Goal: Book appointment/travel/reservation

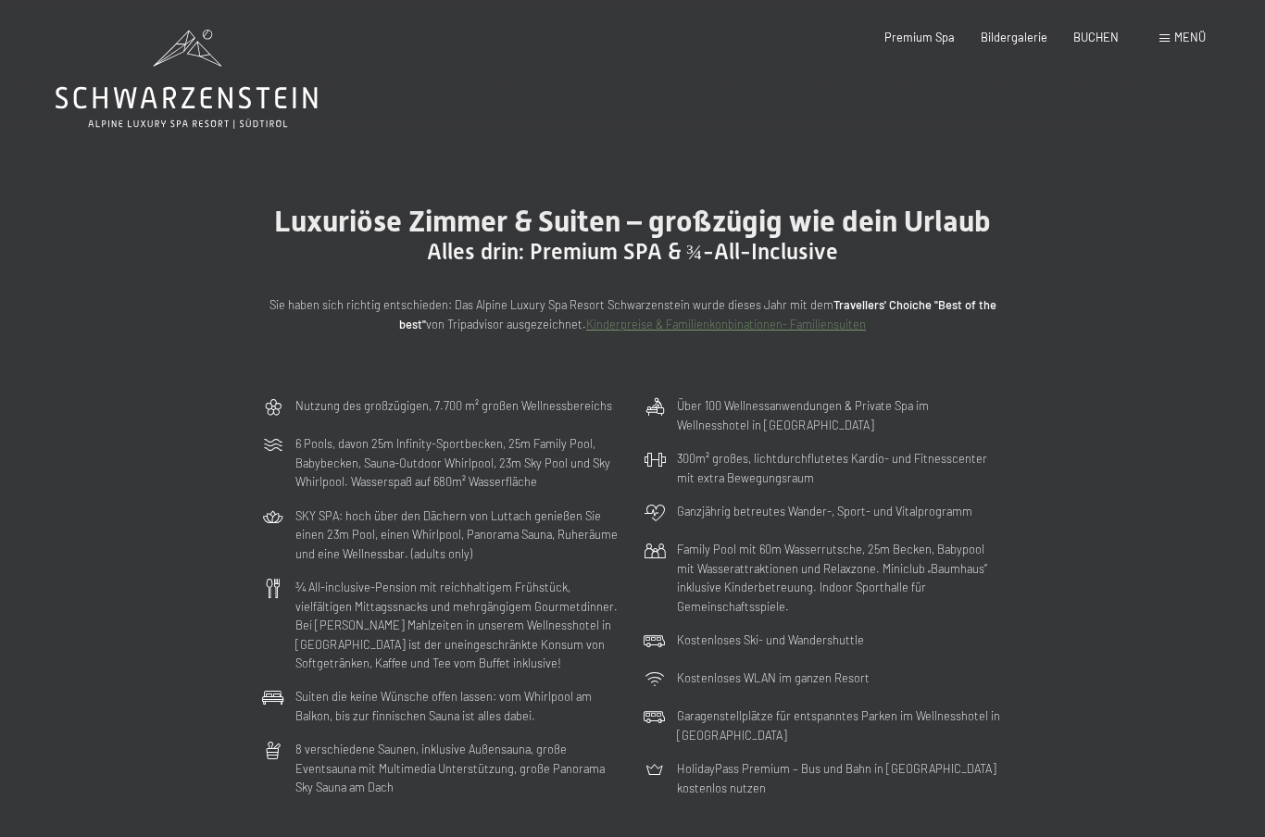
click at [1185, 44] on div "Menü" at bounding box center [1183, 38] width 46 height 17
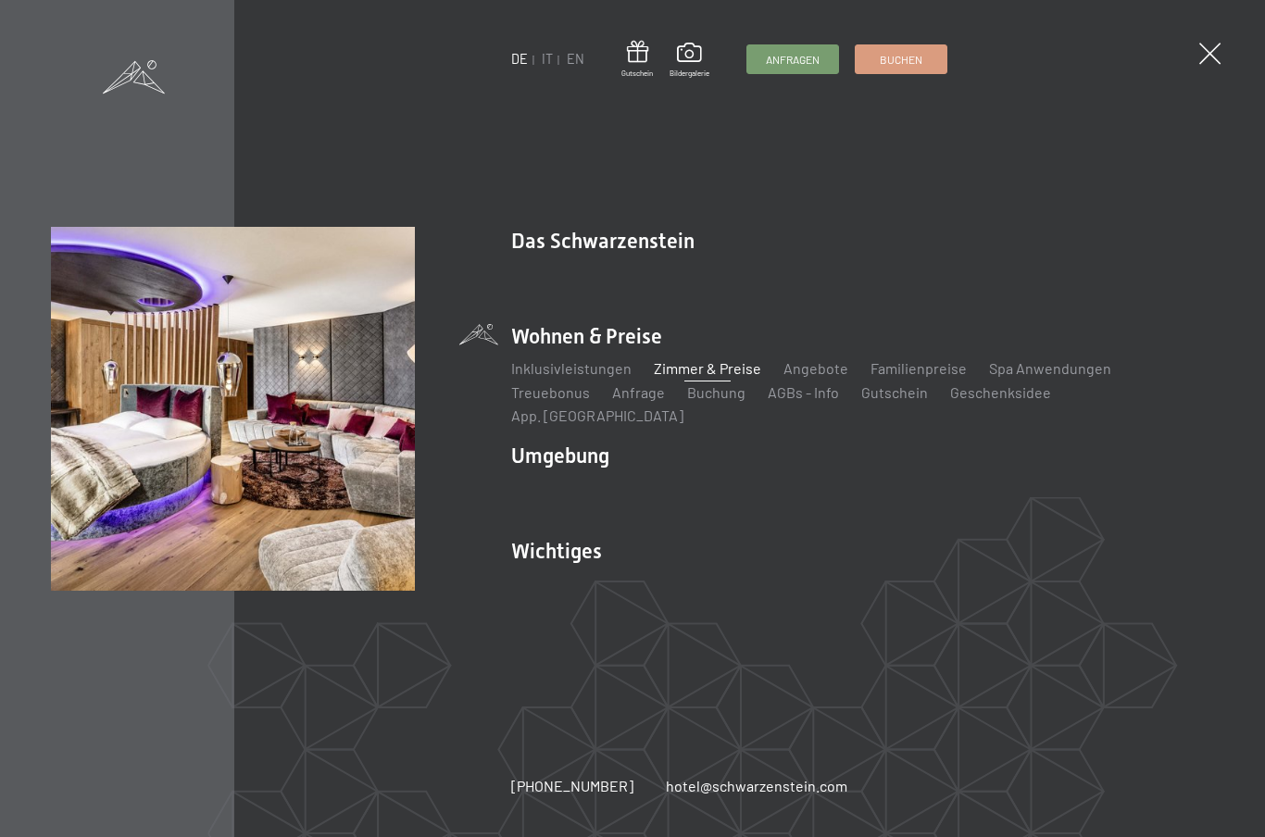
click at [552, 56] on link "IT" at bounding box center [547, 59] width 11 height 16
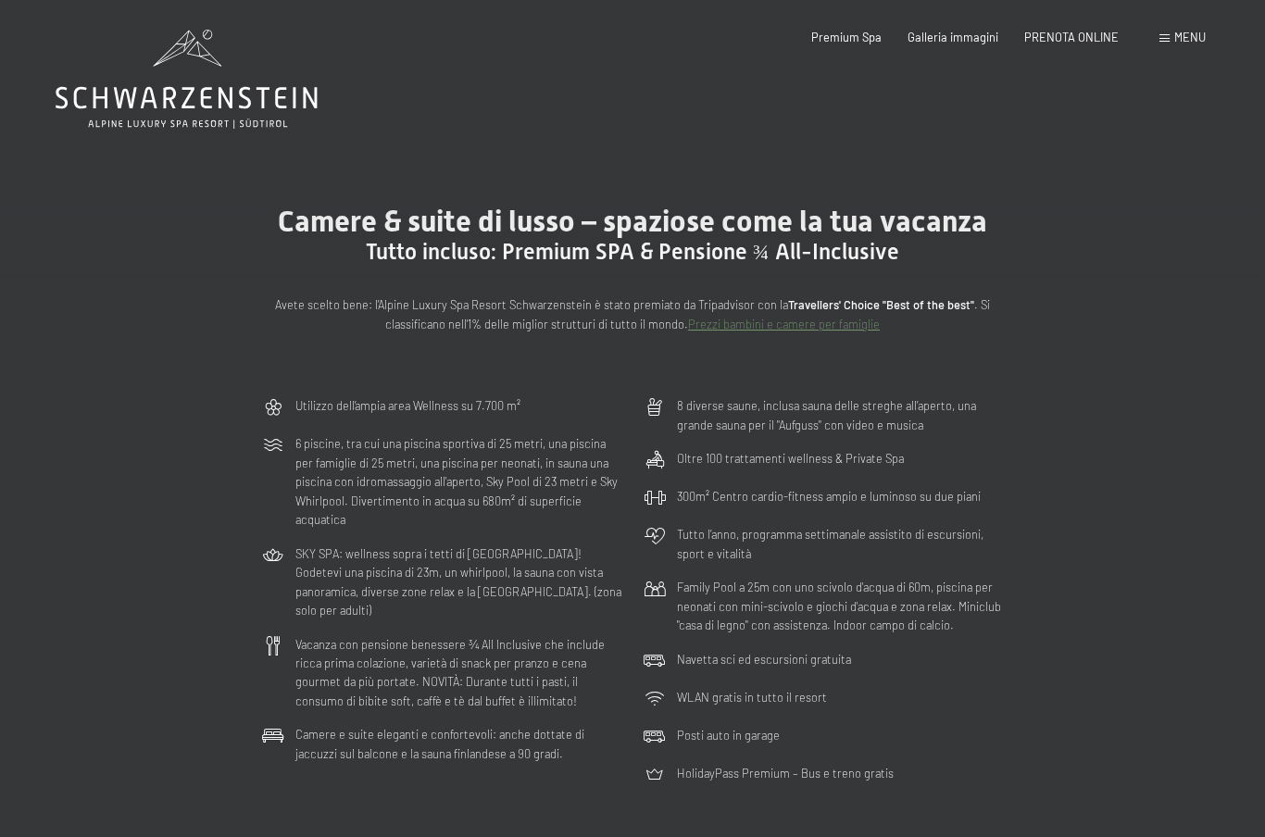
click at [1094, 37] on span "PRENOTA ONLINE" at bounding box center [1072, 37] width 94 height 15
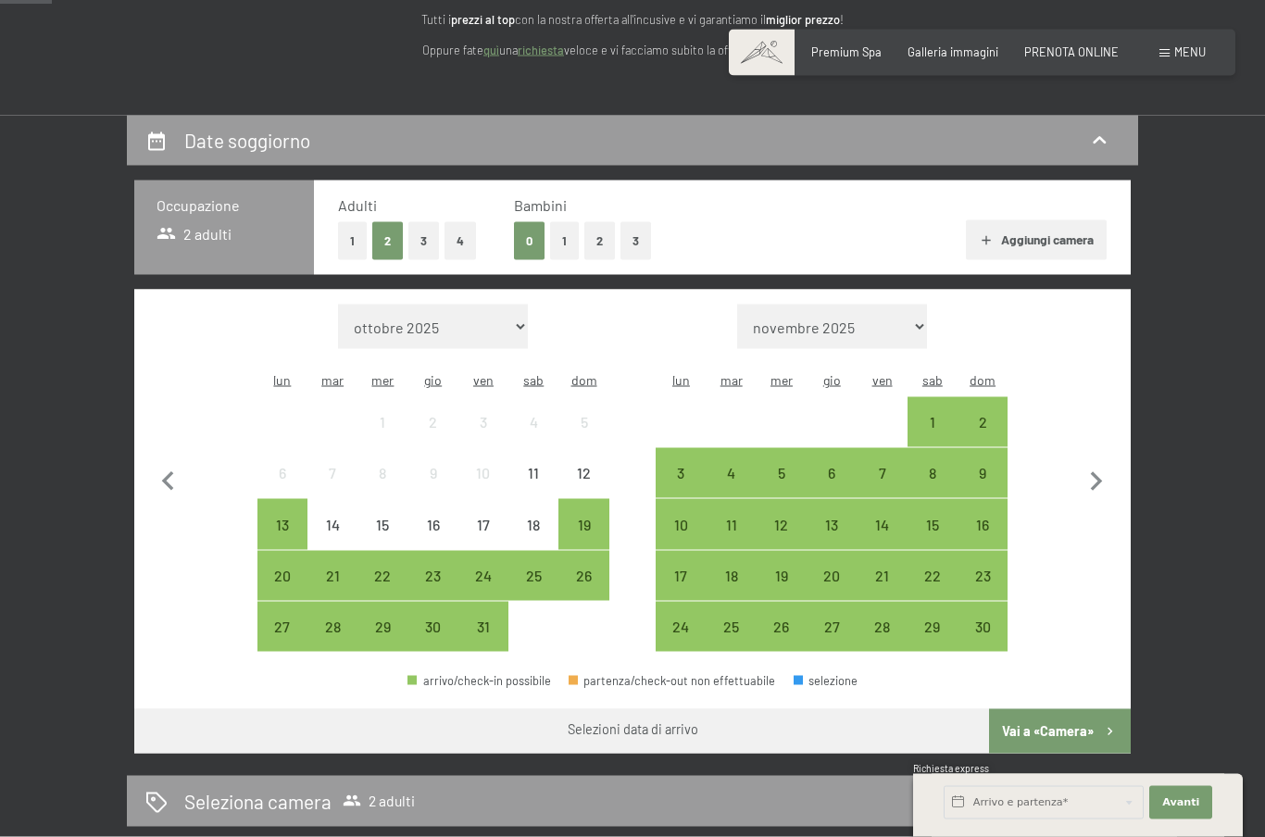
click at [560, 233] on button "1" at bounding box center [564, 241] width 29 height 38
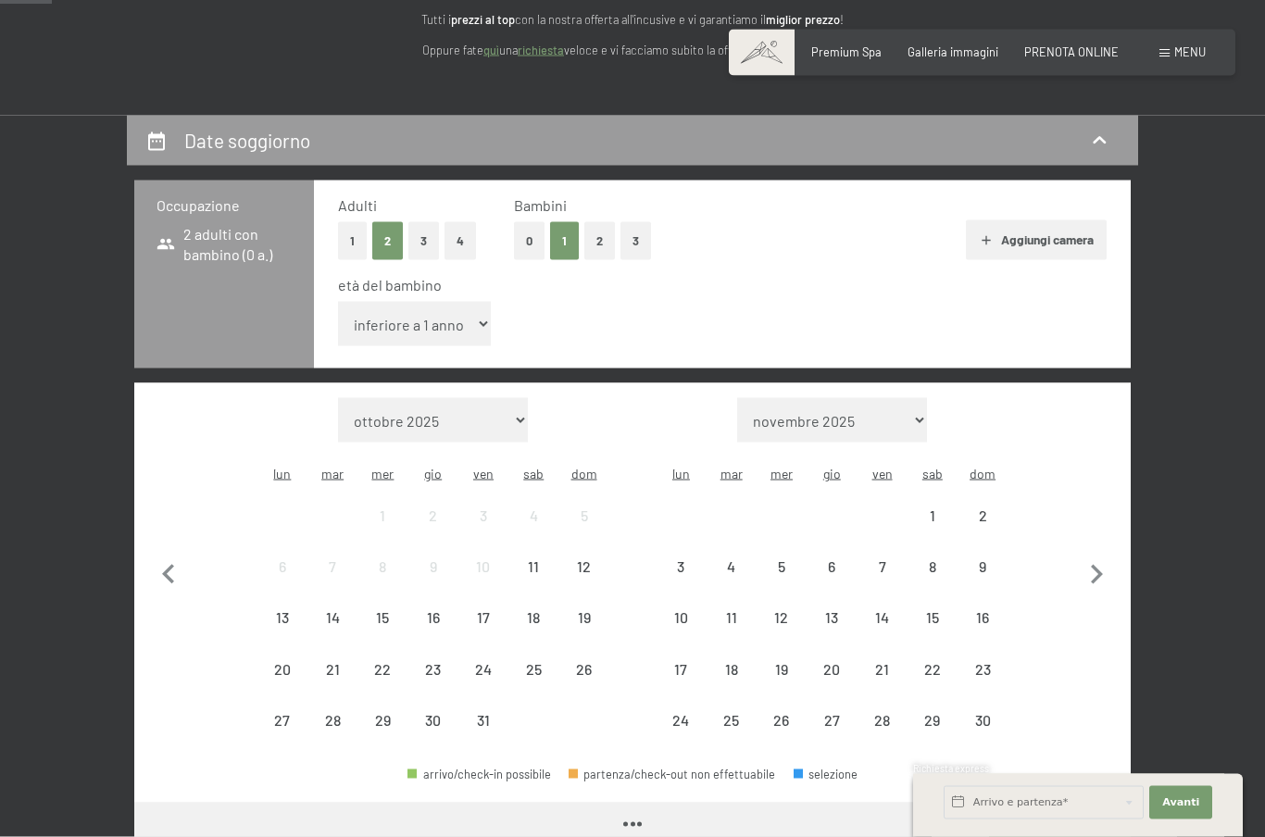
scroll to position [251, 0]
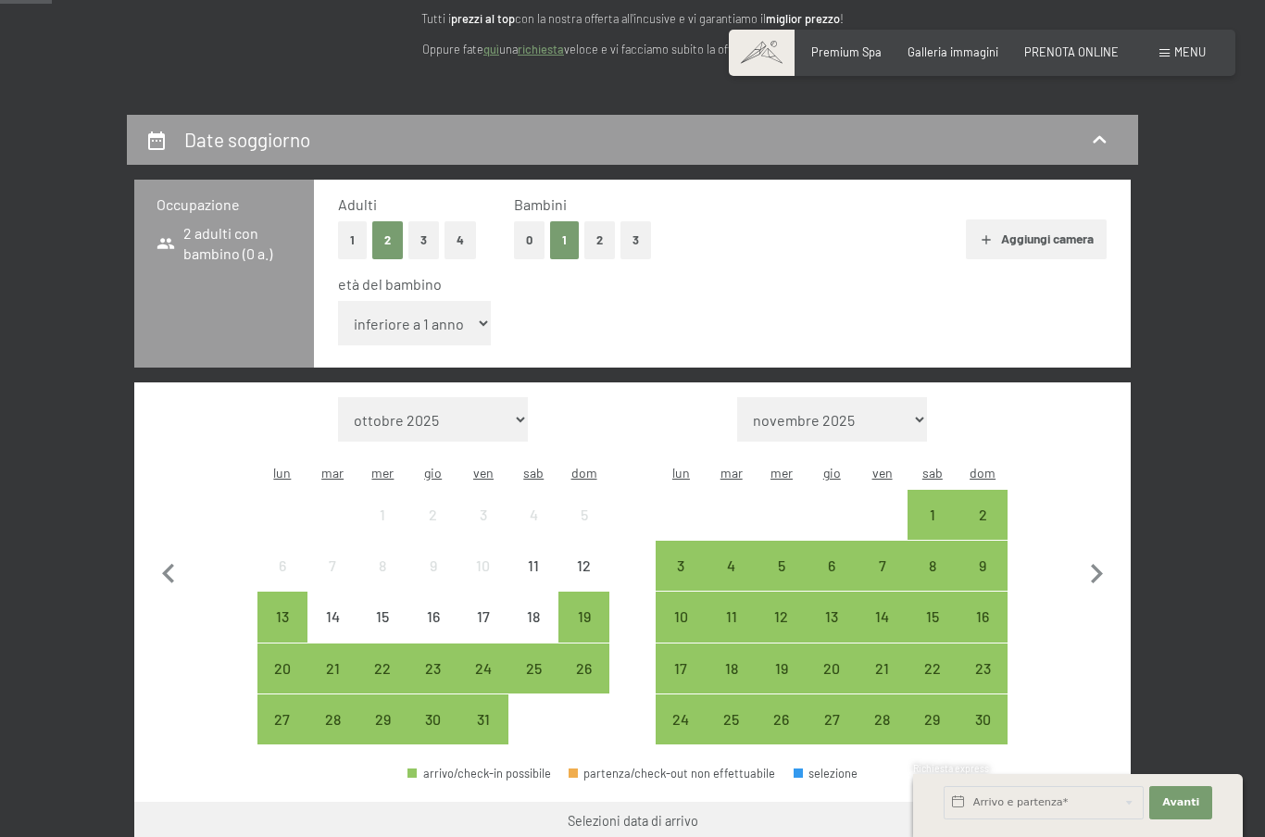
click at [492, 661] on div "24" at bounding box center [483, 684] width 46 height 46
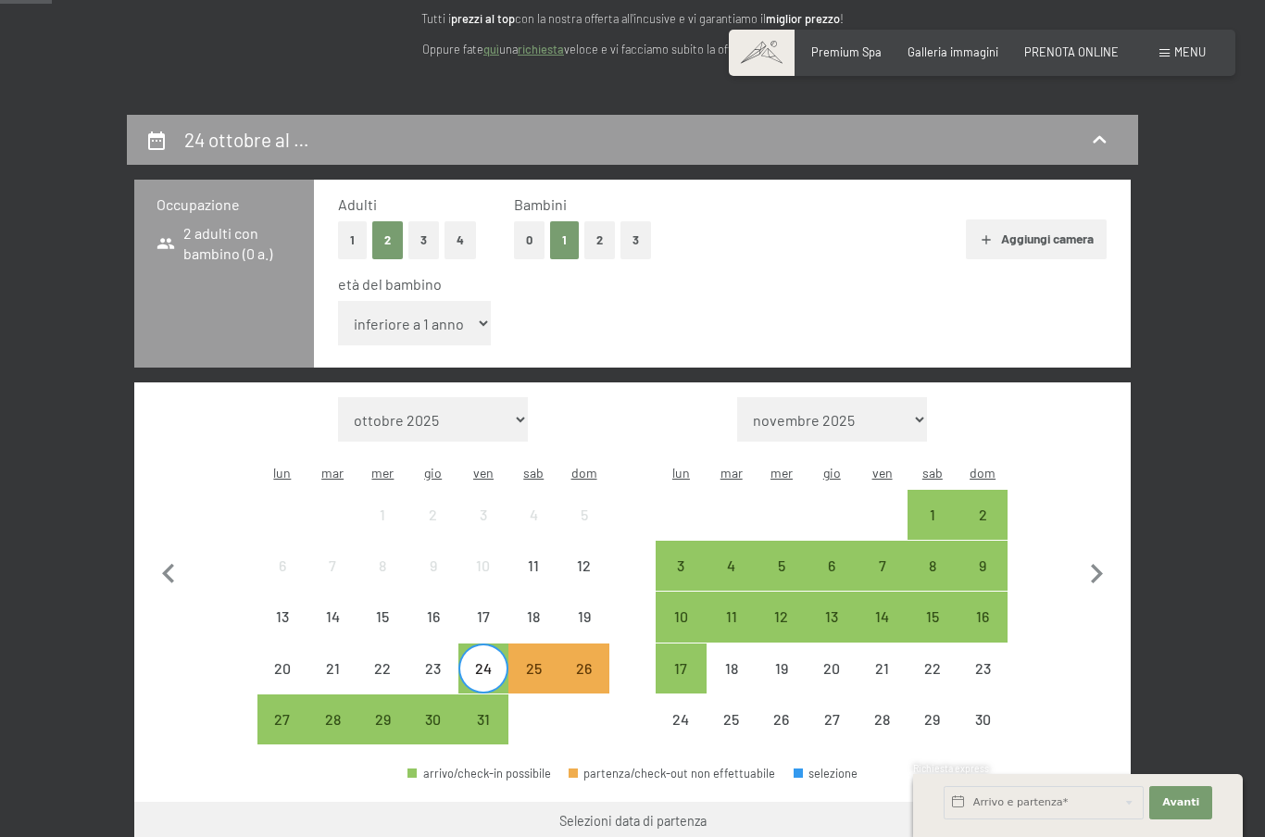
click at [594, 661] on div "26" at bounding box center [583, 684] width 46 height 46
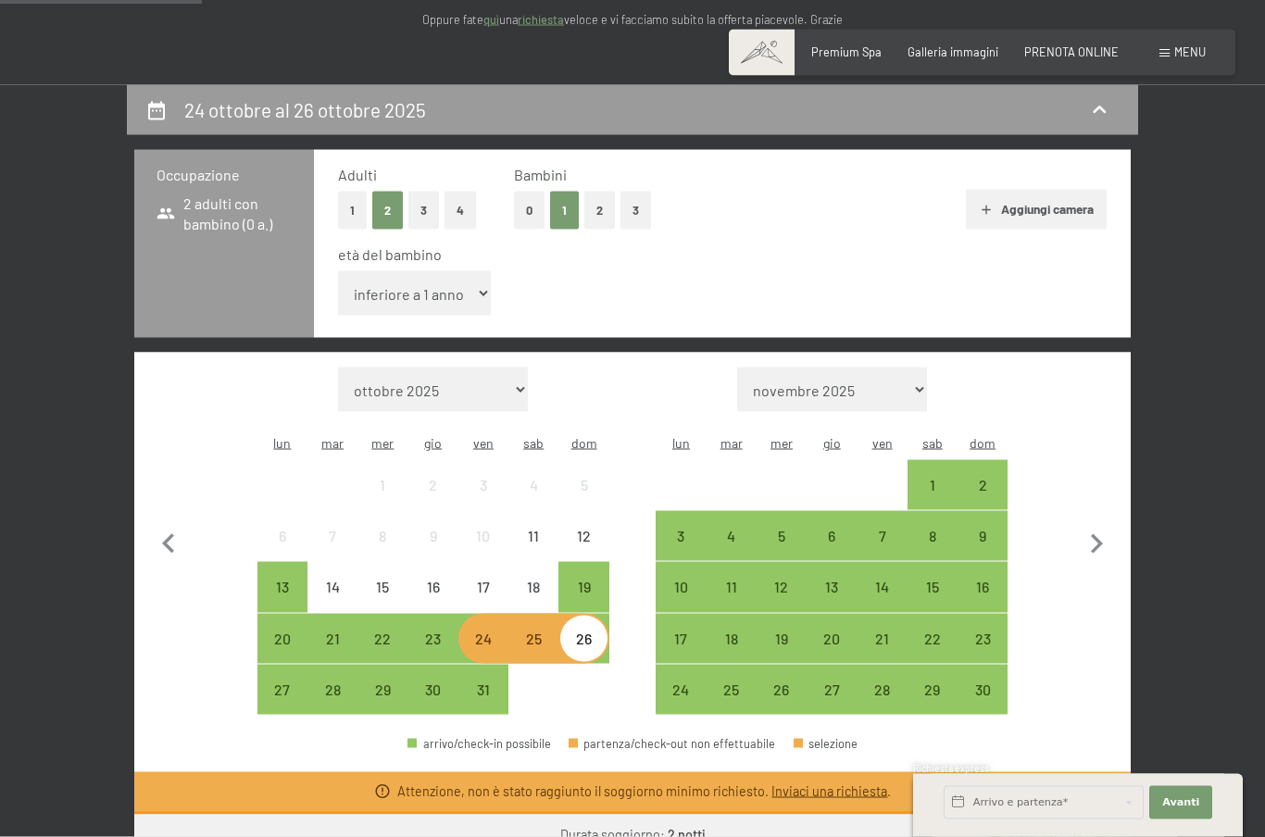
scroll to position [283, 0]
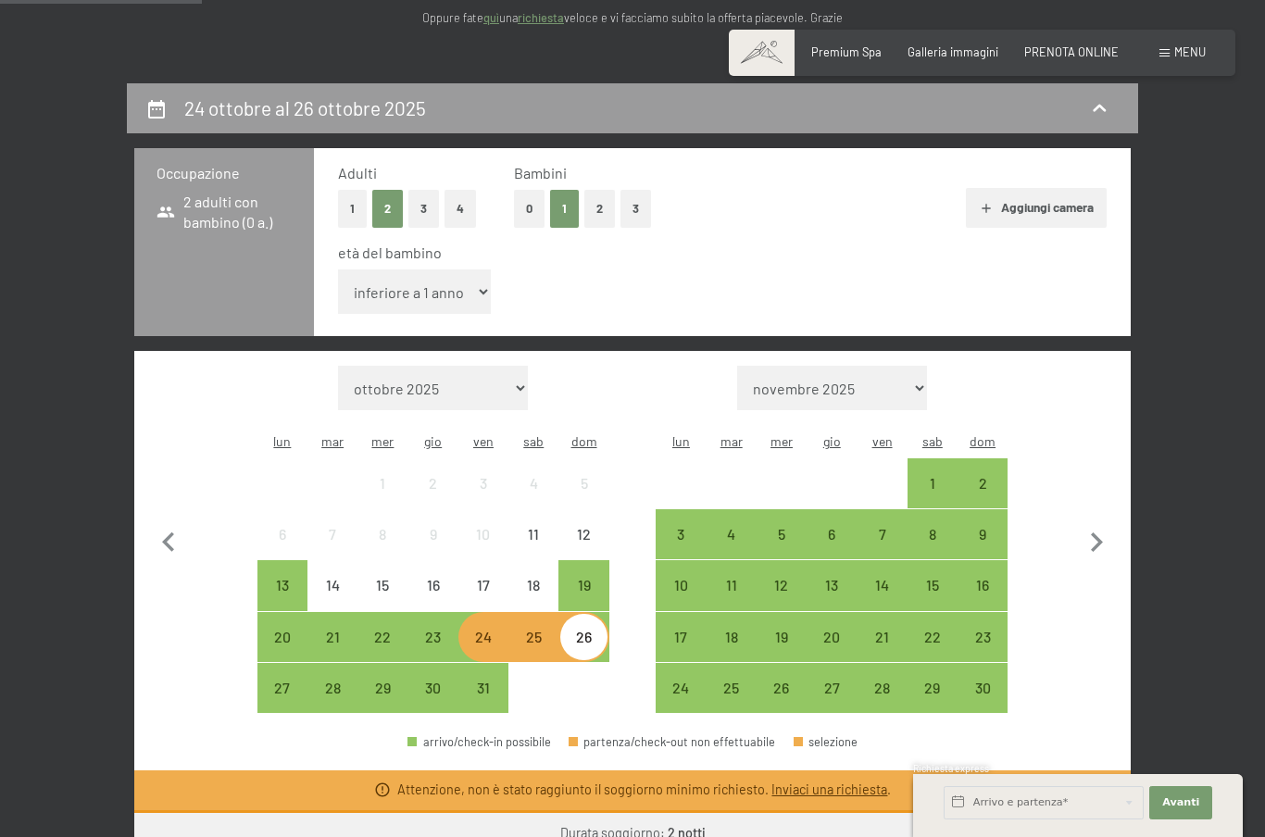
click at [437, 630] on div "23" at bounding box center [433, 653] width 46 height 46
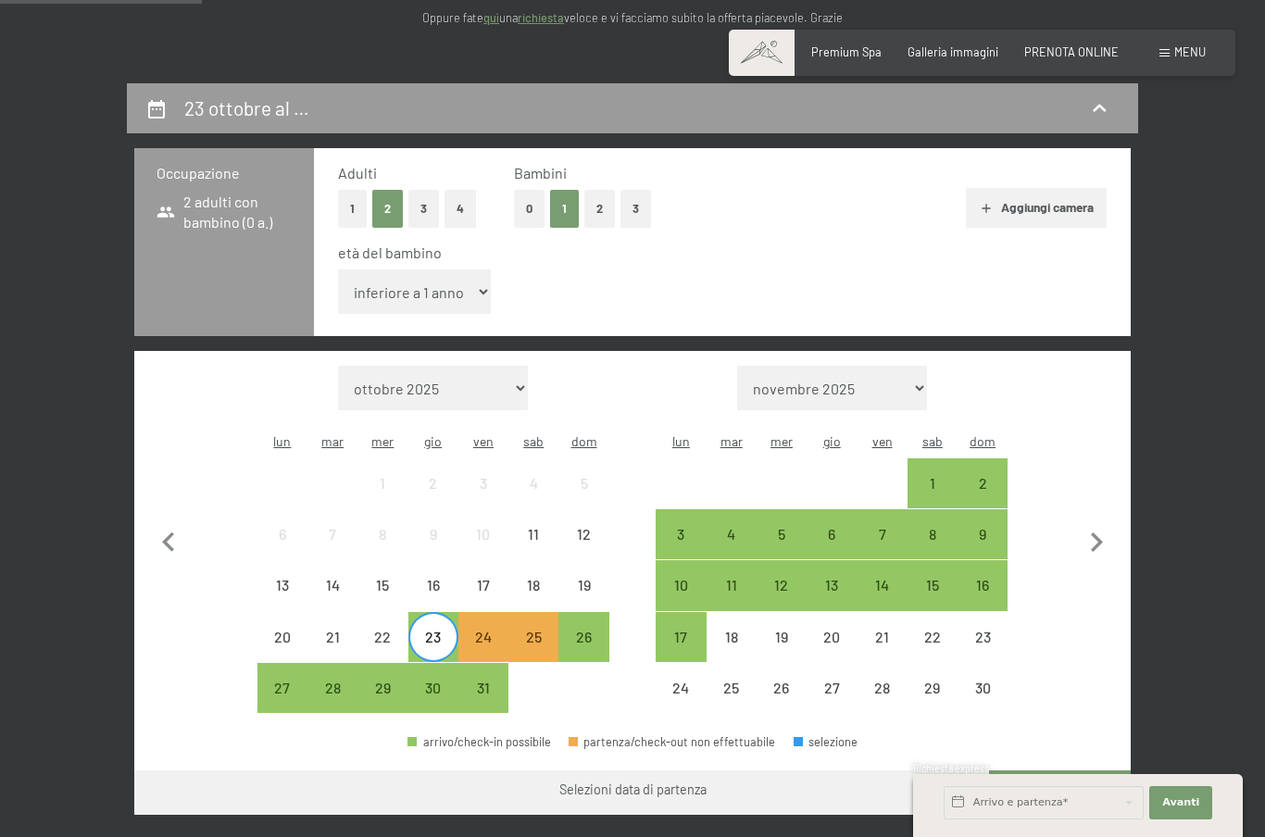
click at [596, 630] on div "26" at bounding box center [583, 653] width 46 height 46
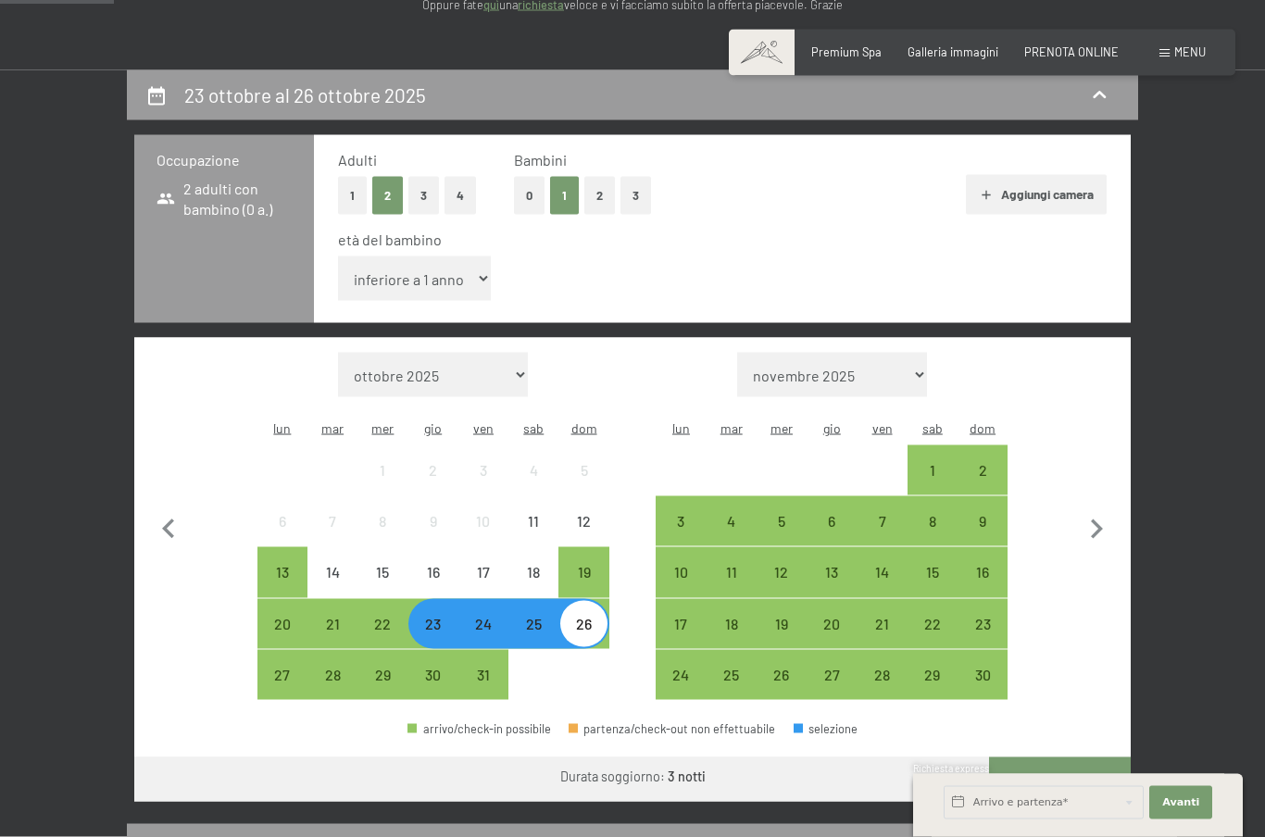
scroll to position [320, 0]
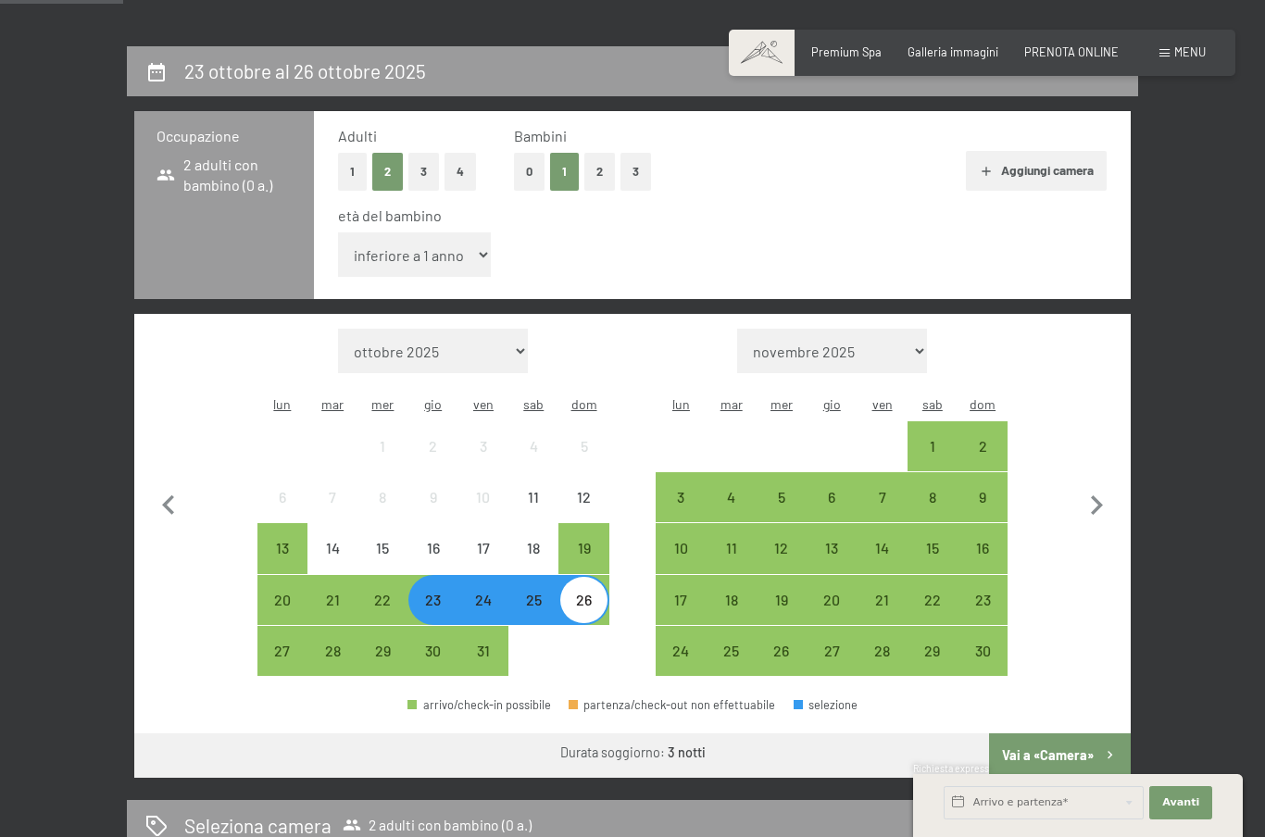
click at [1059, 734] on button "Vai a «Camera»" at bounding box center [1060, 756] width 142 height 44
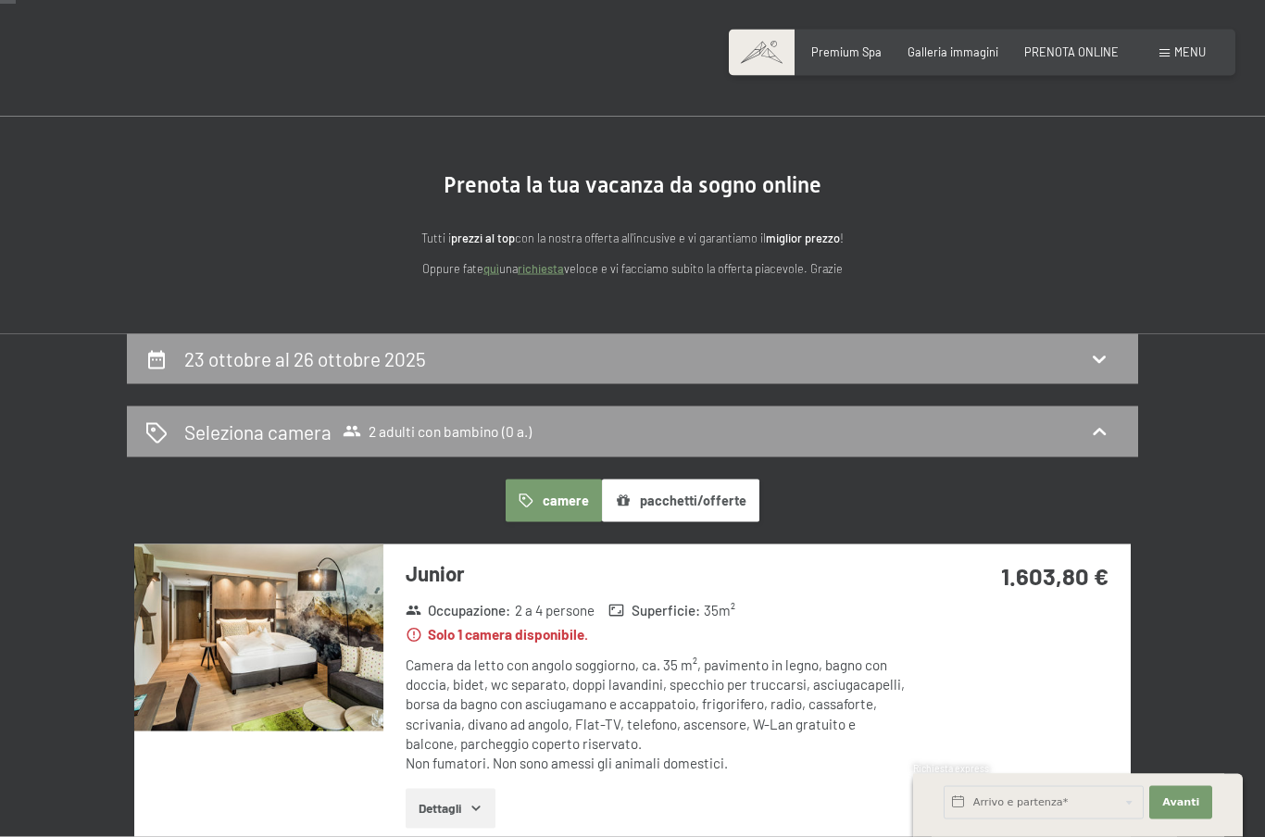
scroll to position [33, 0]
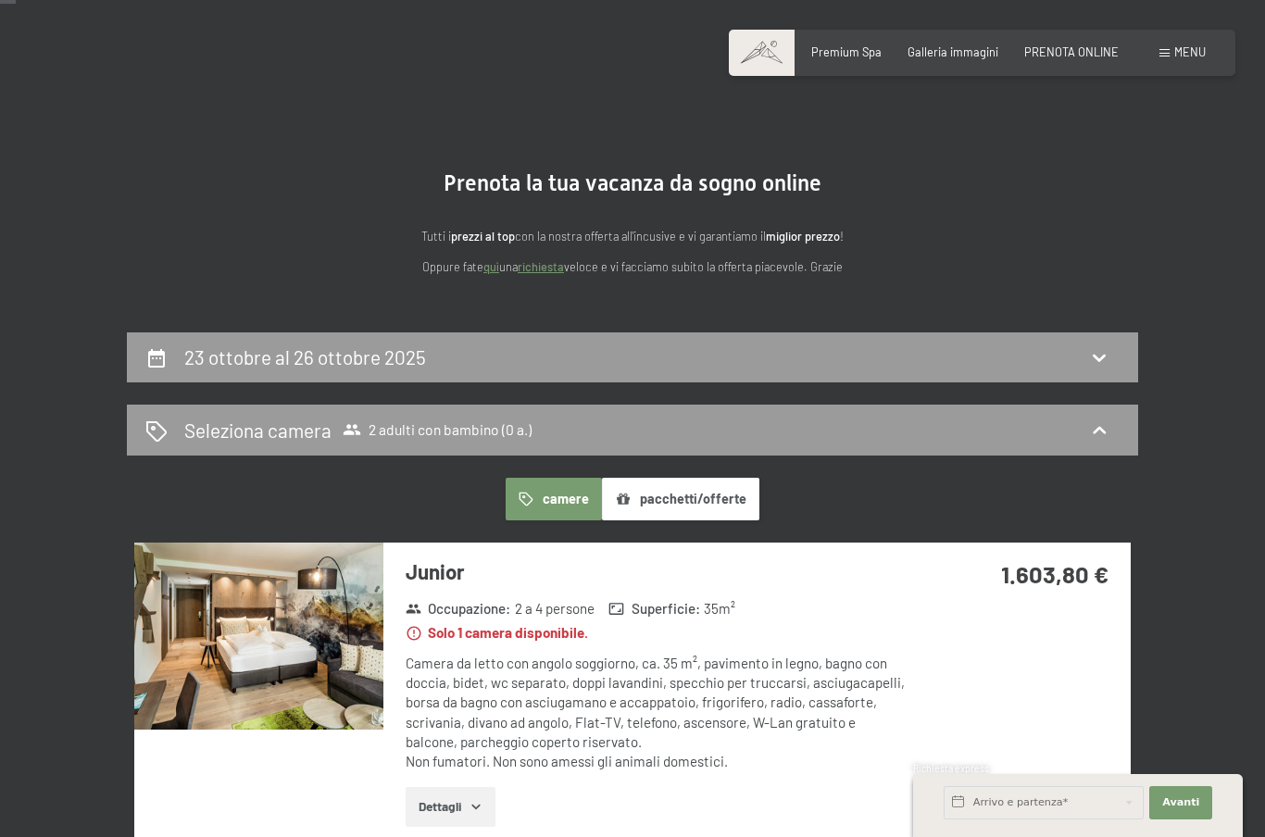
click at [328, 682] on img at bounding box center [258, 636] width 249 height 187
click at [727, 494] on button "pacchetti/offerte" at bounding box center [680, 499] width 157 height 43
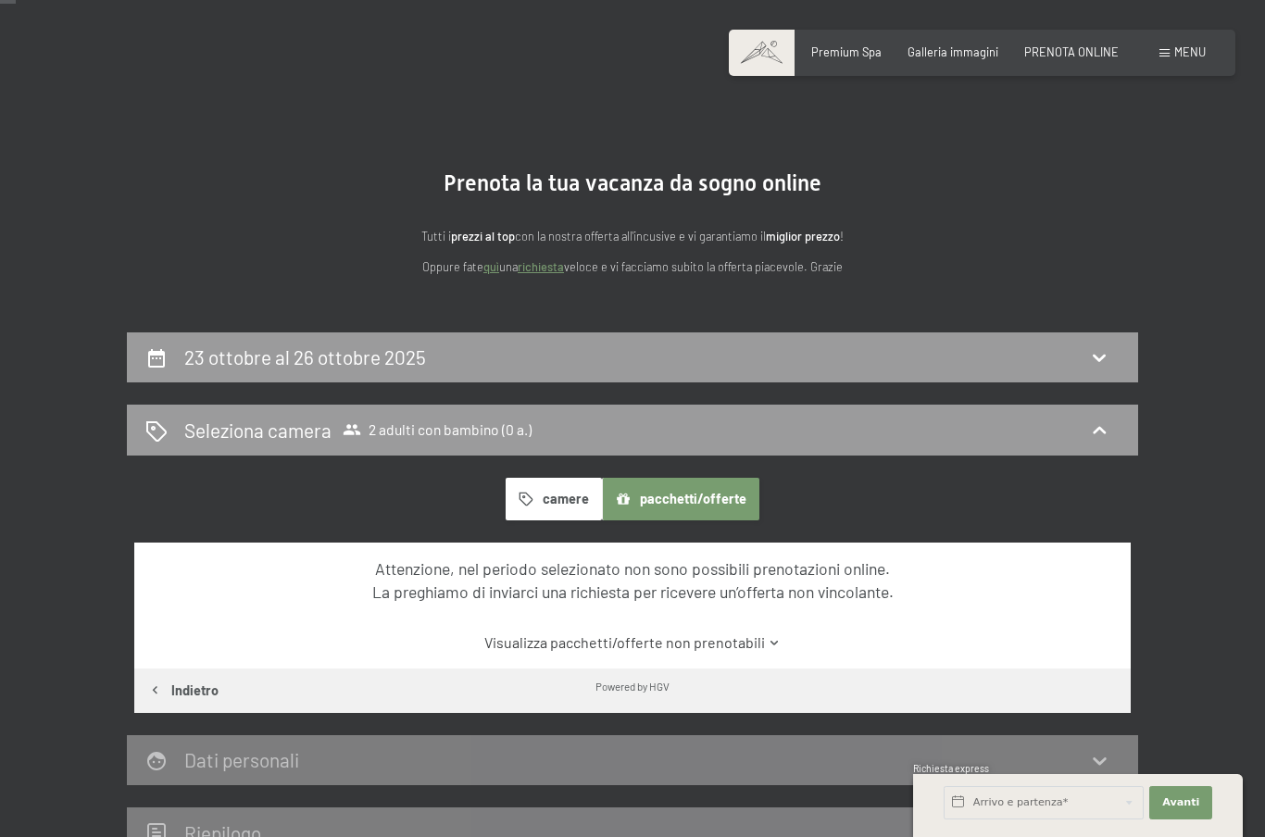
click at [540, 498] on button "camere" at bounding box center [554, 499] width 96 height 43
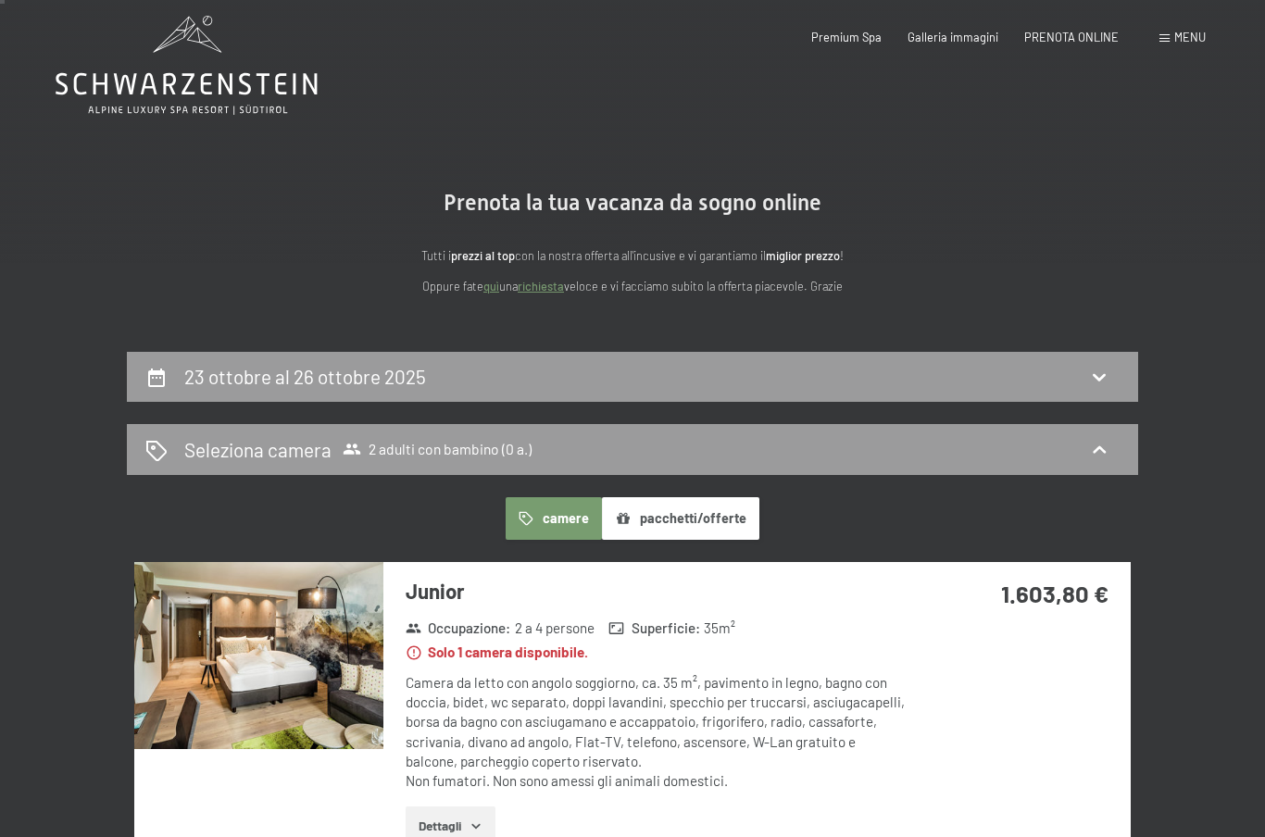
scroll to position [0, 0]
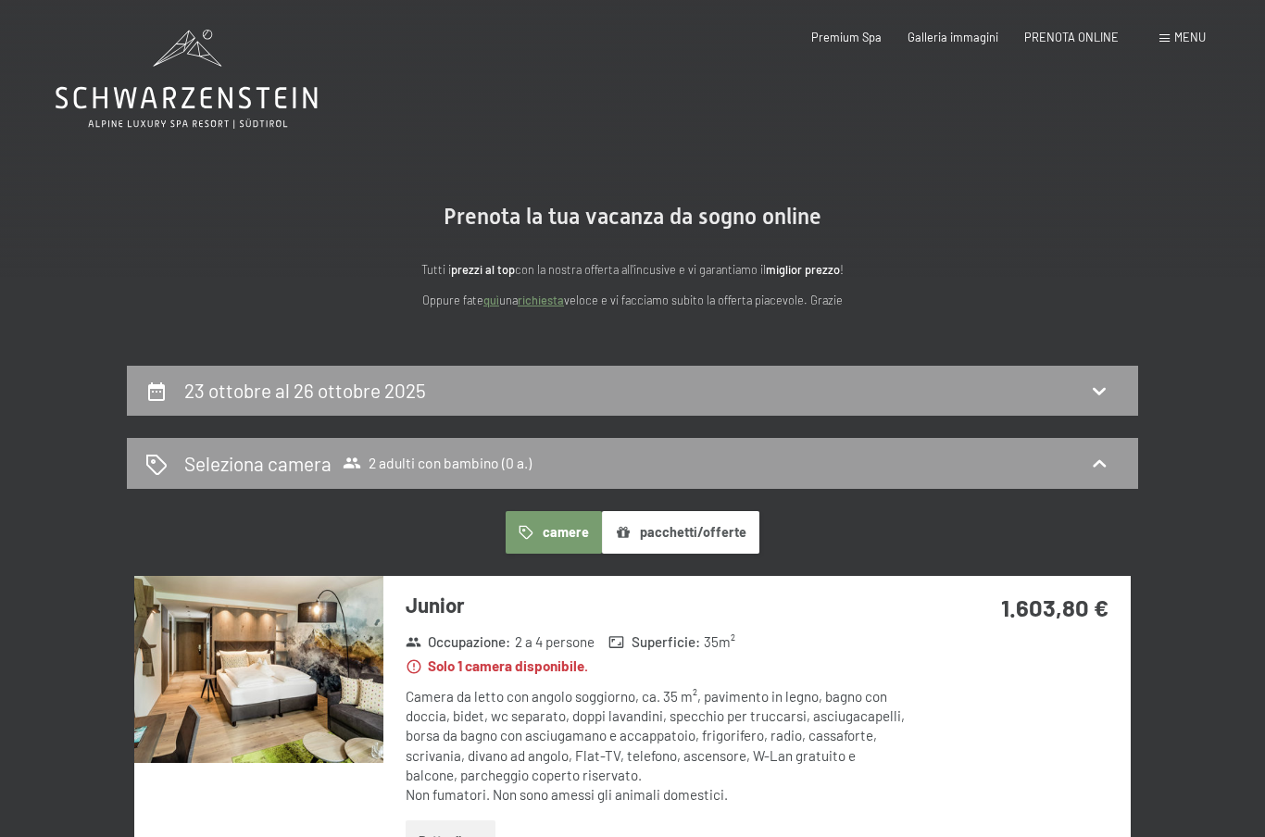
click at [1058, 389] on div "23 ottobre al 26 ottobre 2025" at bounding box center [632, 390] width 975 height 27
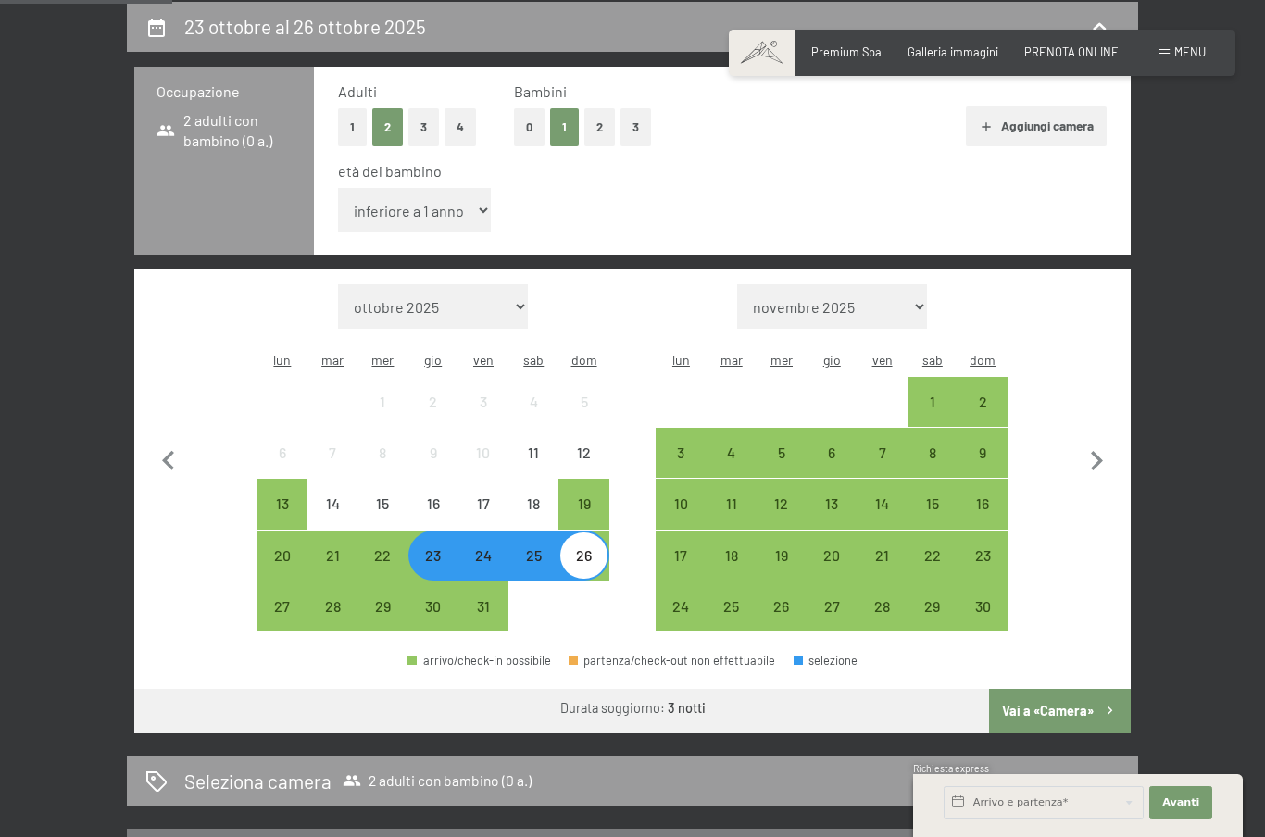
click at [430, 497] on div "16" at bounding box center [433, 520] width 46 height 46
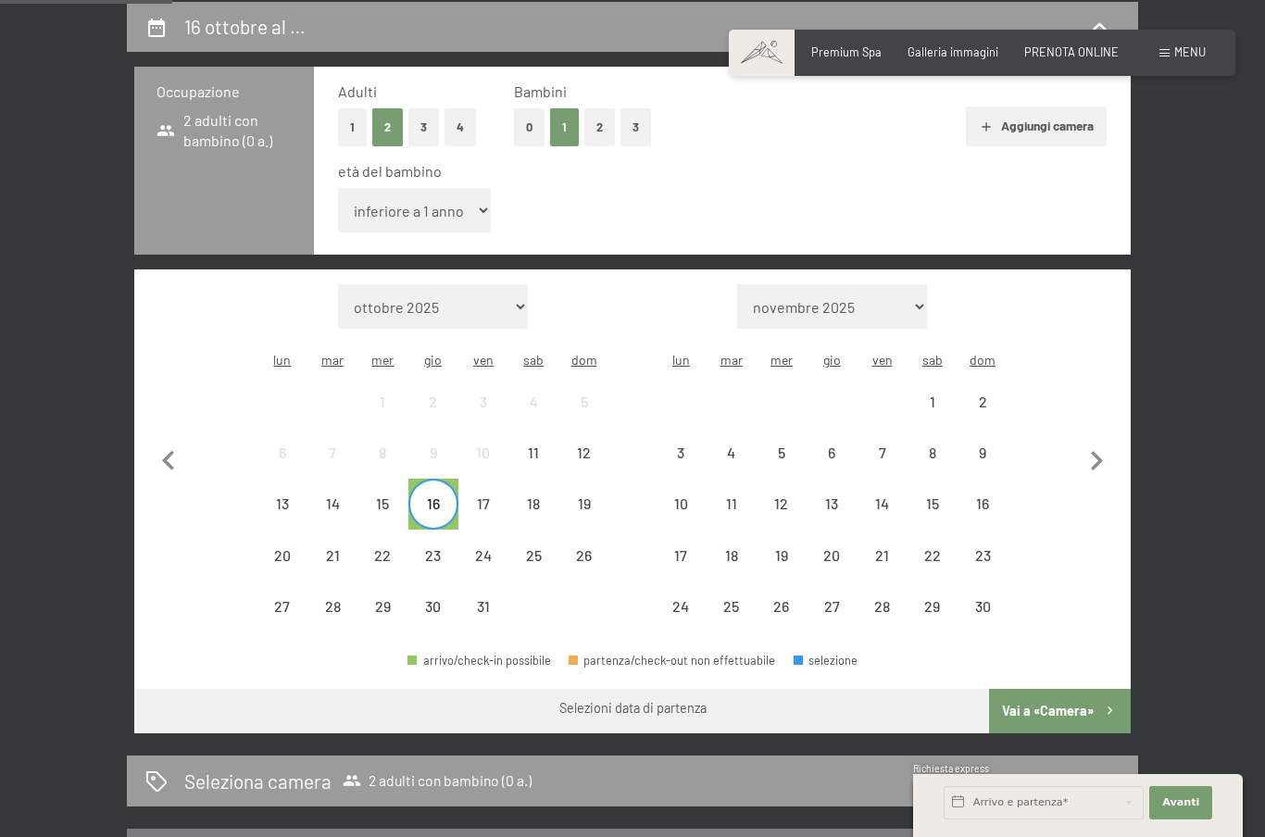
click at [591, 497] on div "19" at bounding box center [583, 520] width 46 height 46
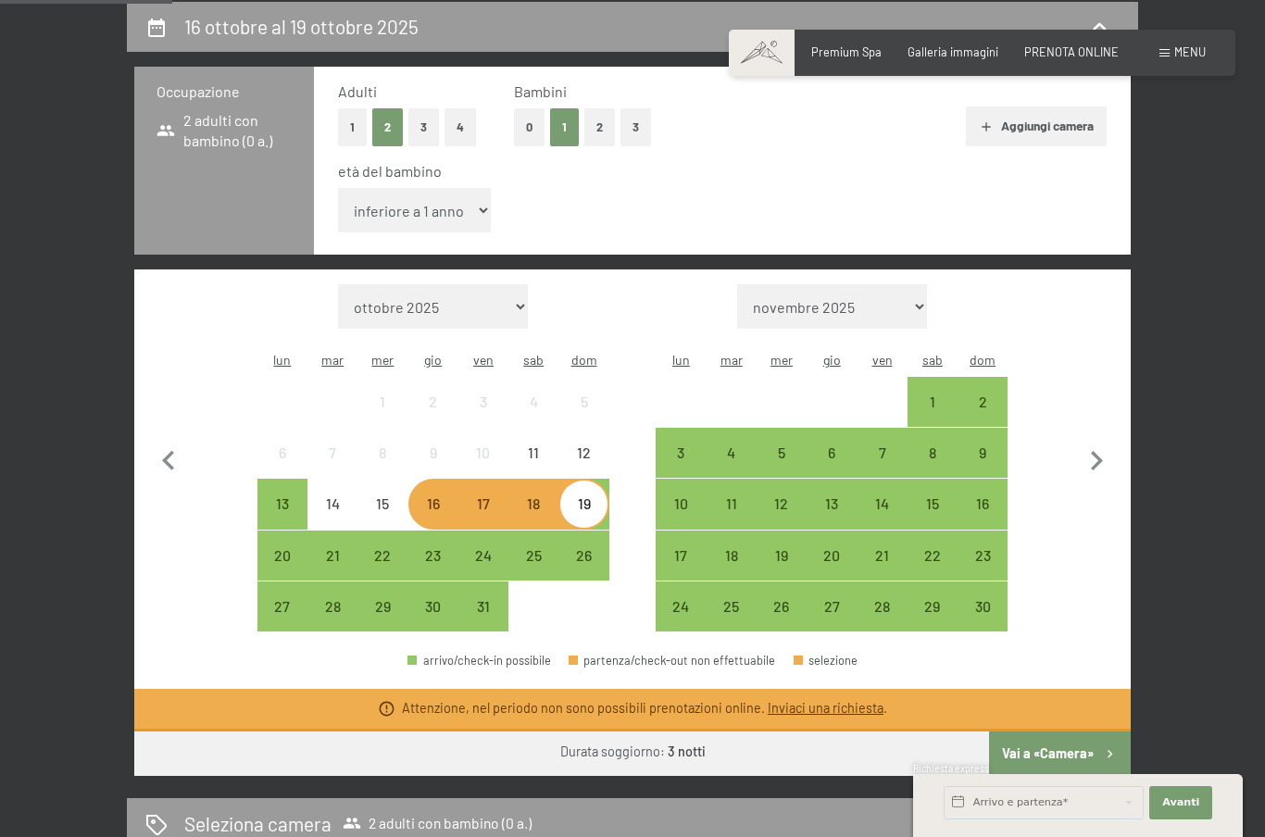
click at [824, 700] on link "Inviaci una richiesta" at bounding box center [826, 708] width 116 height 16
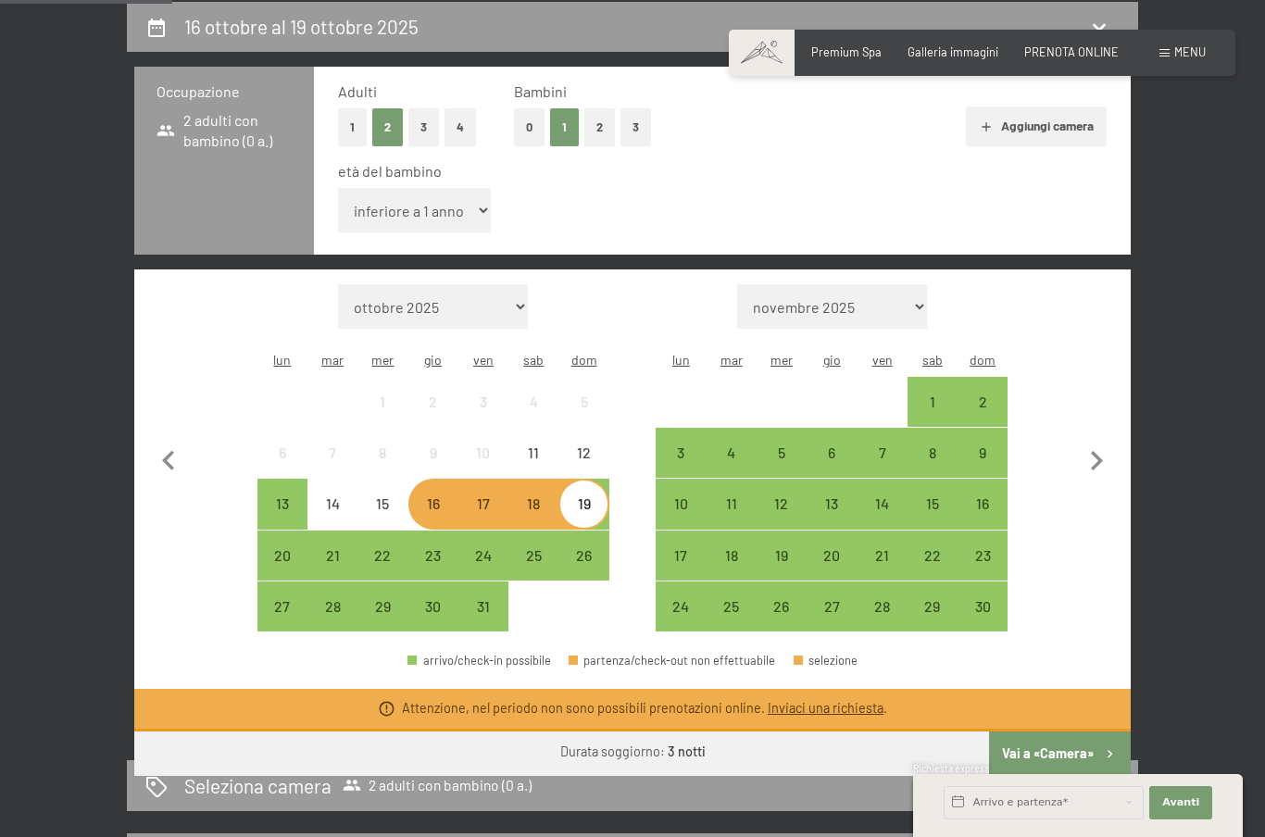
click at [834, 824] on div "16 ottobre al 19 ottobre 2025 Occupazione 2 adulti con bambino (0 a.) Adulti 1 …" at bounding box center [633, 833] width 1012 height 1663
click at [818, 700] on link "Inviaci una richiesta" at bounding box center [826, 708] width 116 height 16
click at [1027, 795] on input "text" at bounding box center [1044, 802] width 200 height 33
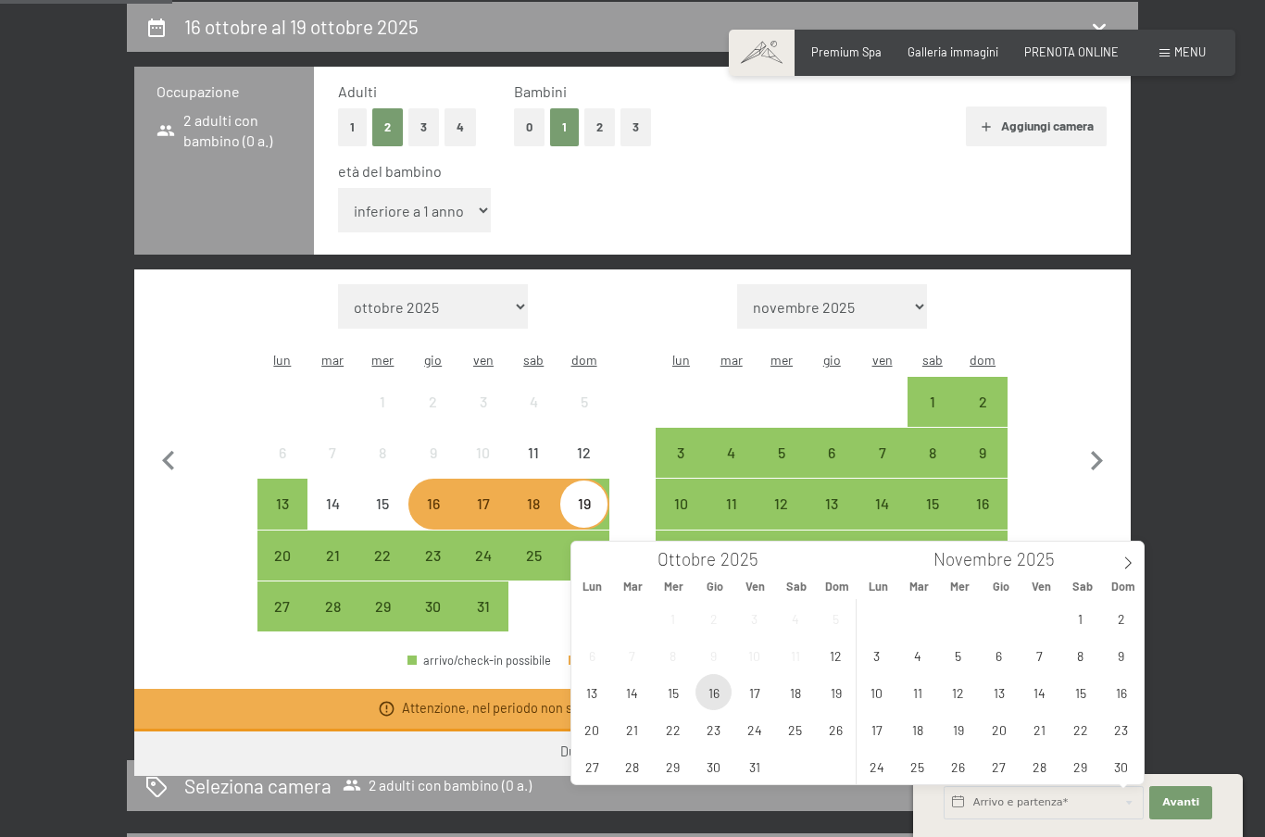
click at [719, 695] on span "16" at bounding box center [714, 692] width 36 height 36
click at [845, 698] on span "19" at bounding box center [836, 692] width 36 height 36
type input "Gio. 16/10/2025 - Dom. 19/10/2025"
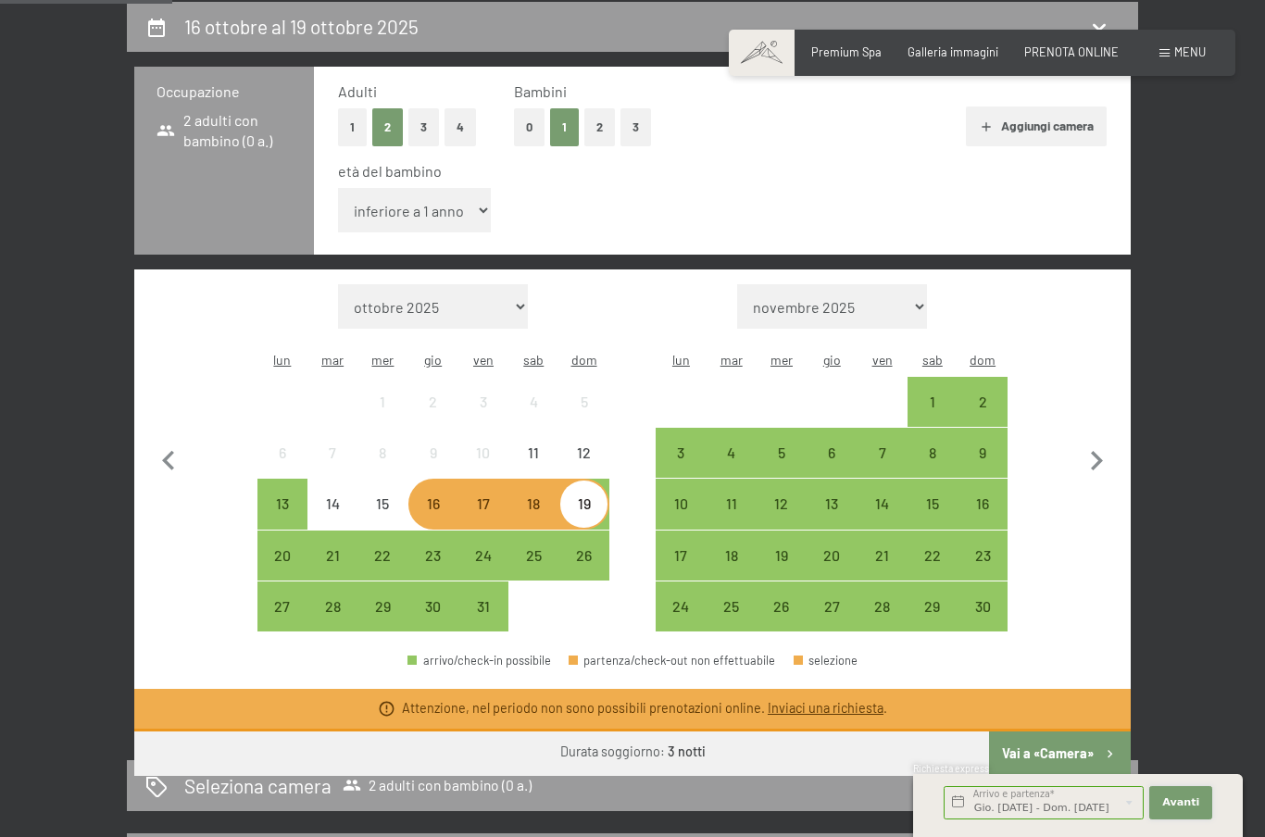
click at [1192, 807] on span "Avanti" at bounding box center [1181, 803] width 37 height 15
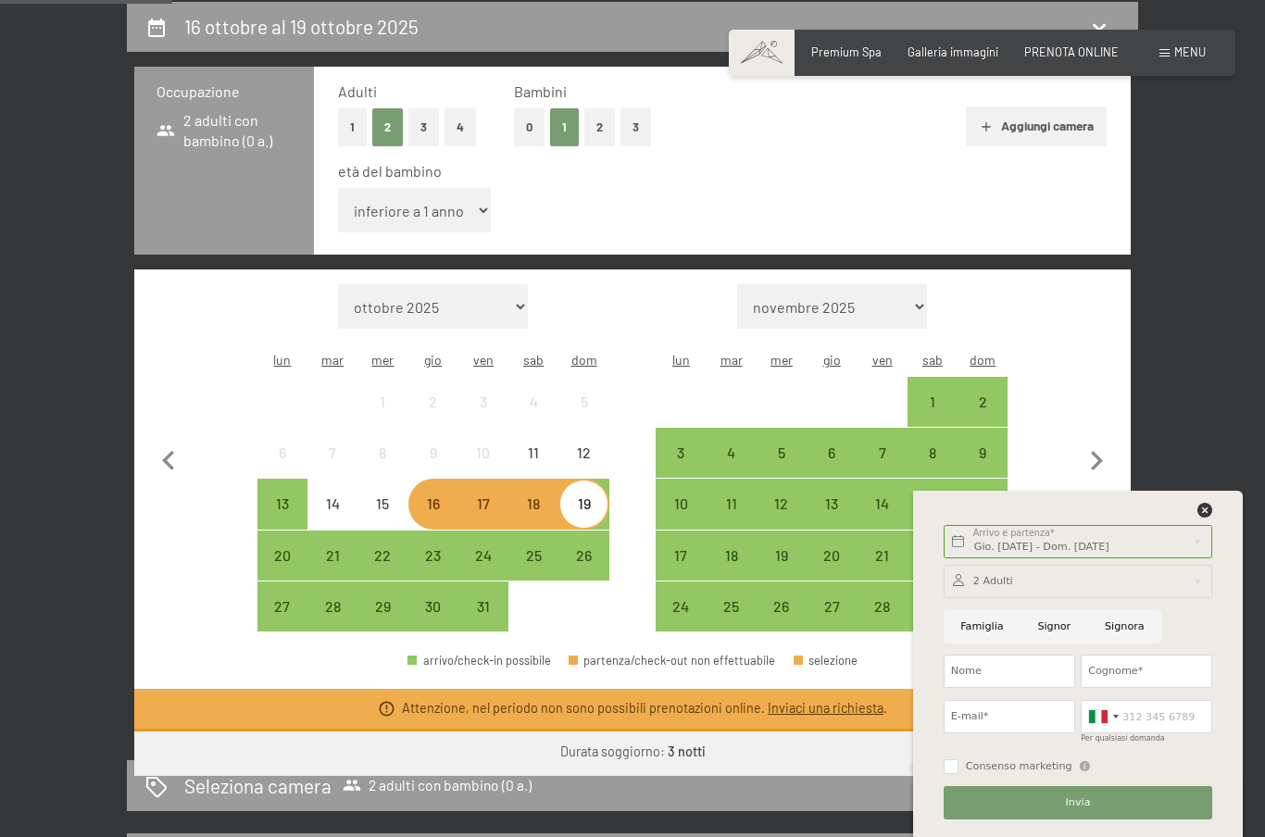
click at [983, 633] on input "Famiglia" at bounding box center [982, 626] width 77 height 33
radio input "true"
click at [1024, 667] on input "Nome" at bounding box center [1010, 671] width 132 height 33
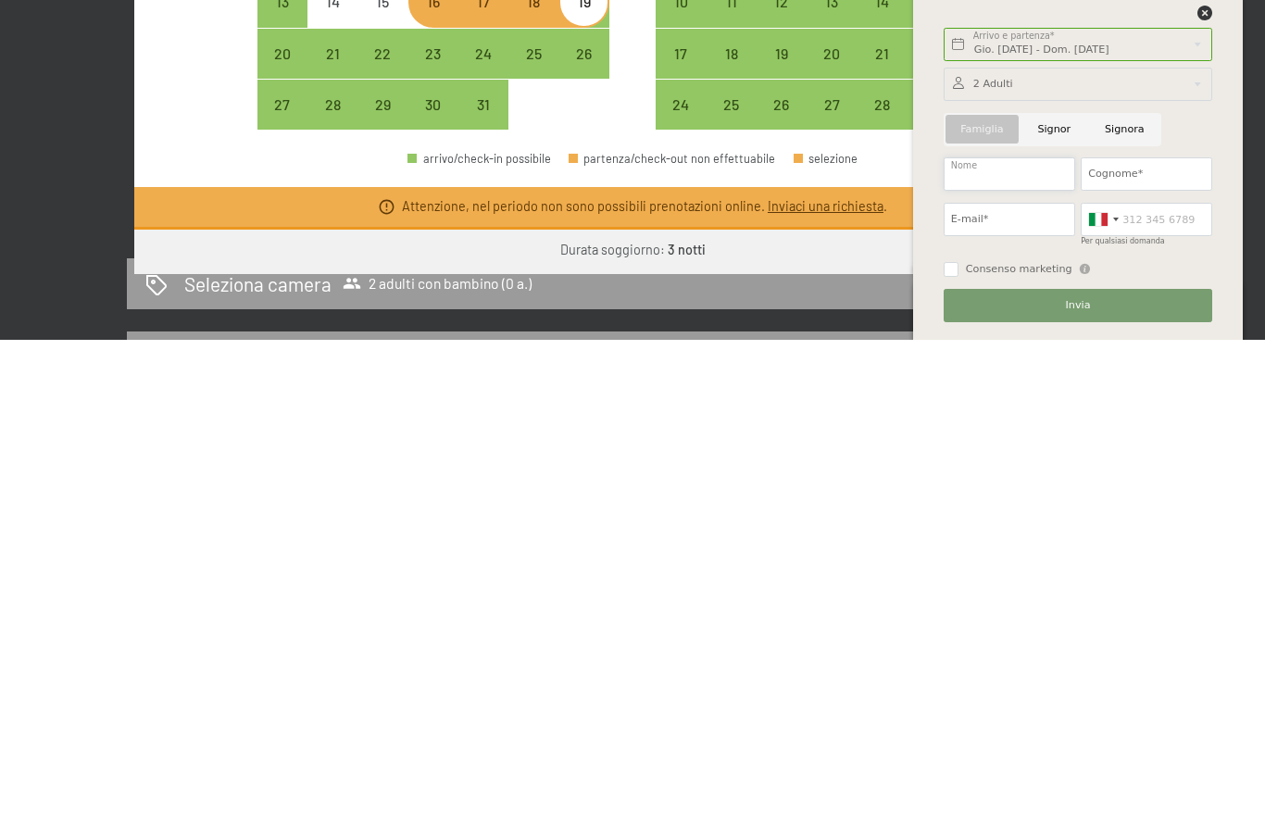
type input "Alex"
type input "Pigozzi"
type input "dr_zoloft@hotmail.it"
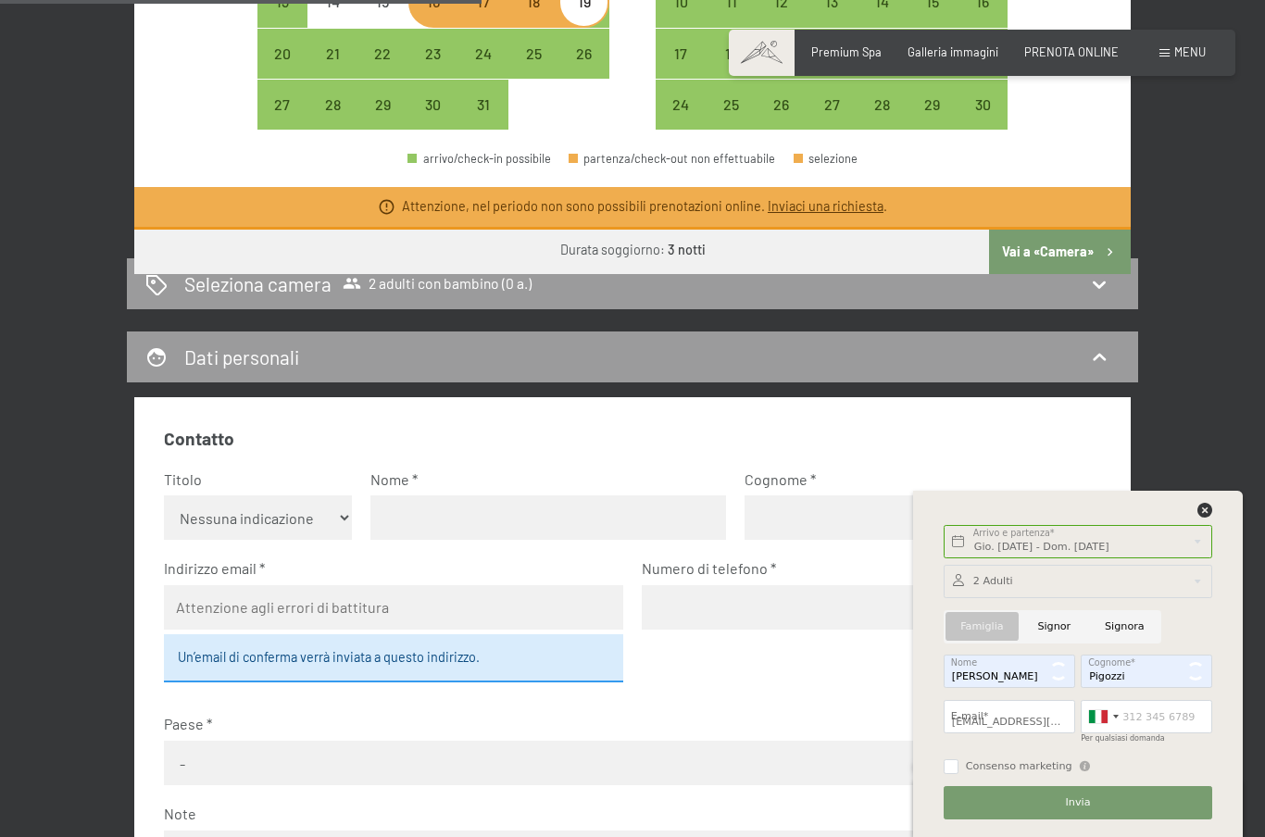
type input "3929477013"
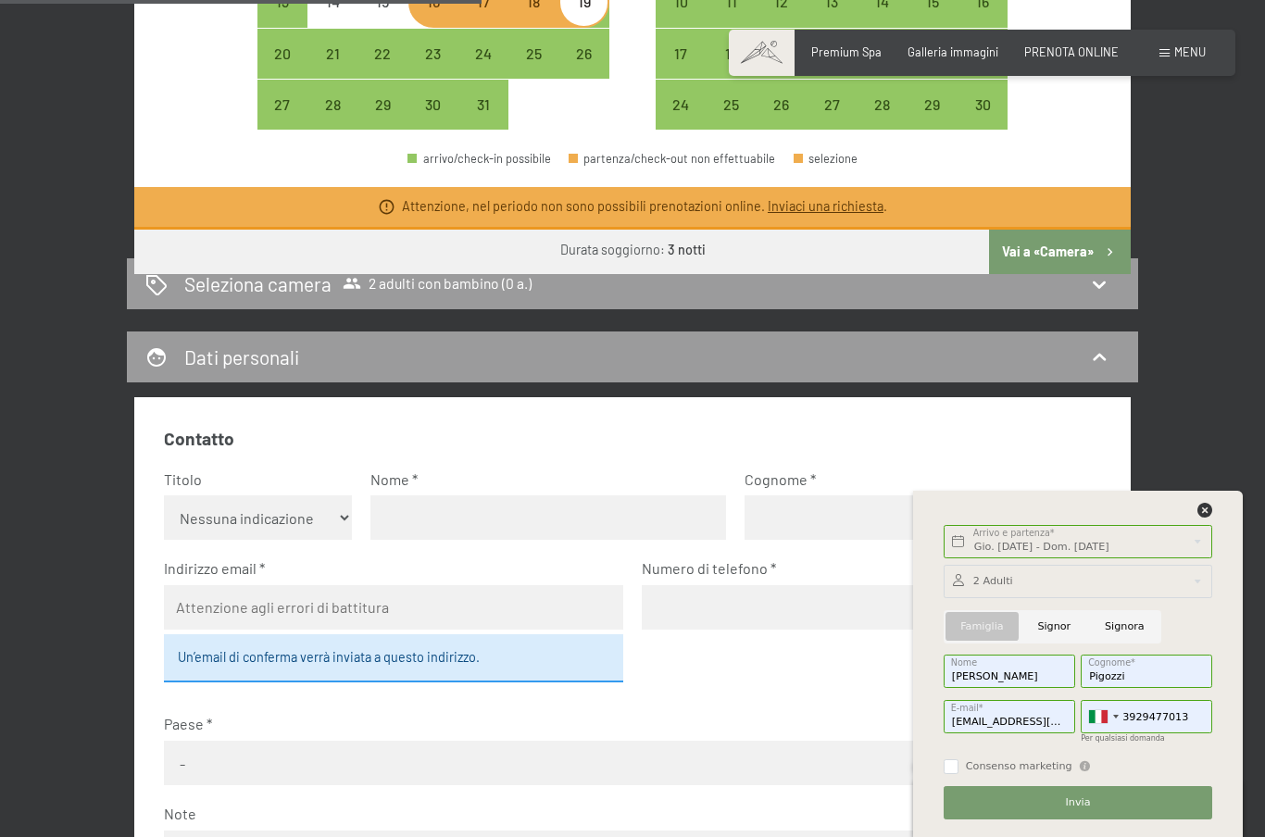
click at [1095, 811] on button "Invia" at bounding box center [1078, 802] width 269 height 33
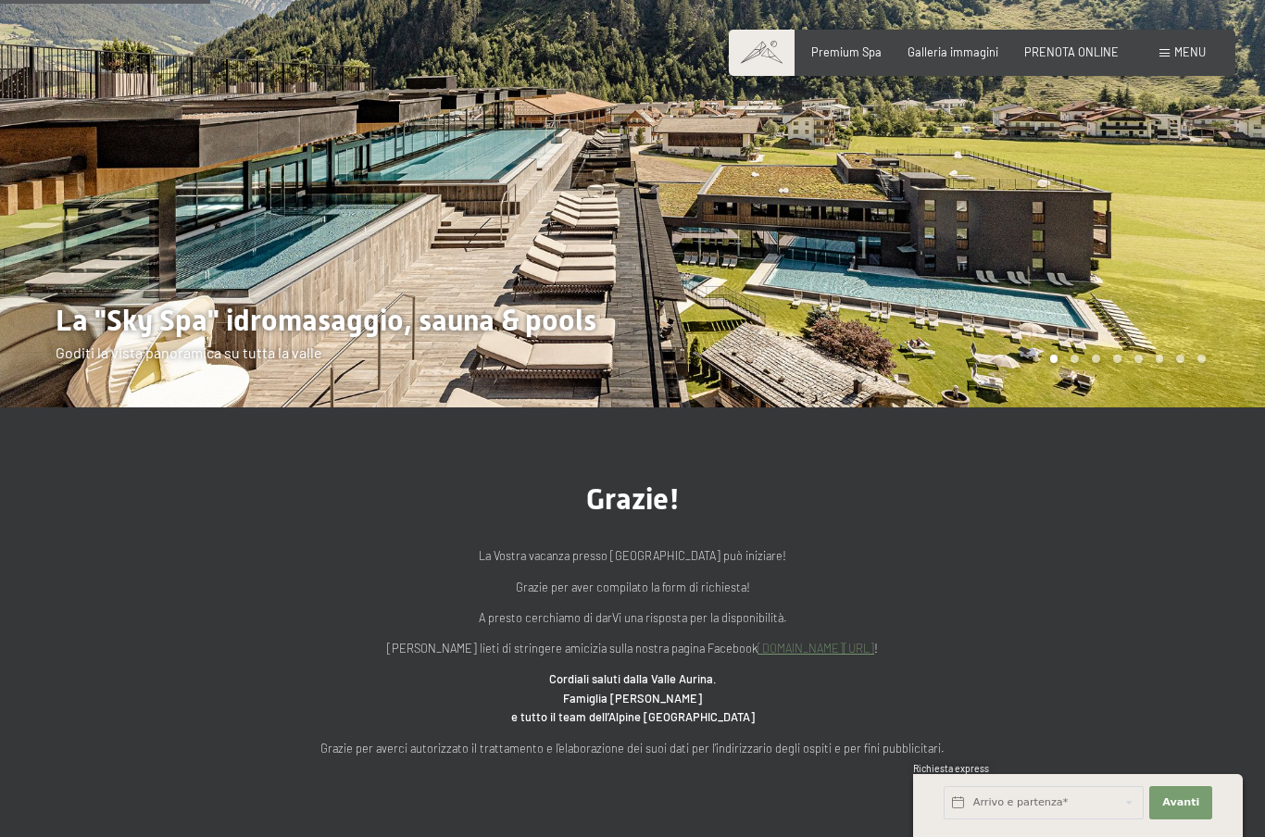
scroll to position [222, 0]
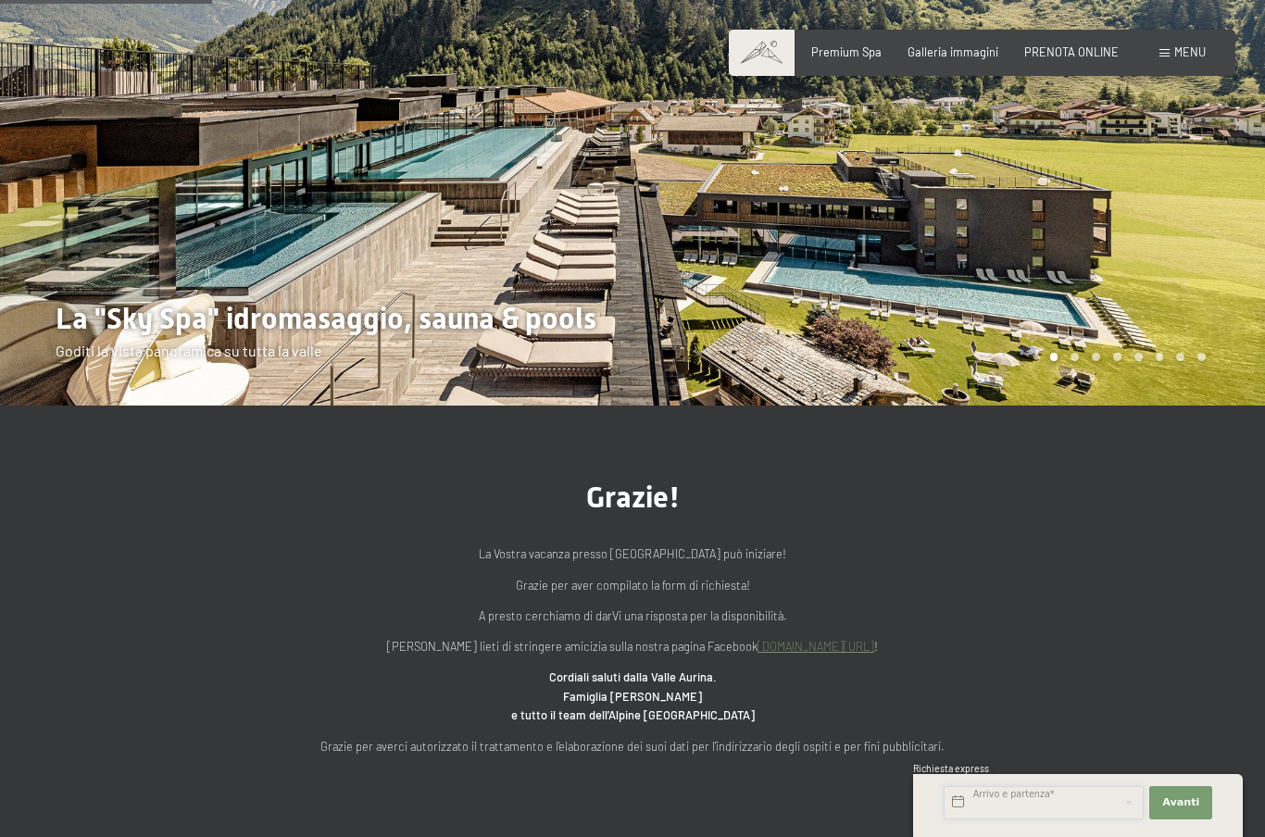
click at [1073, 820] on input "text" at bounding box center [1044, 802] width 200 height 33
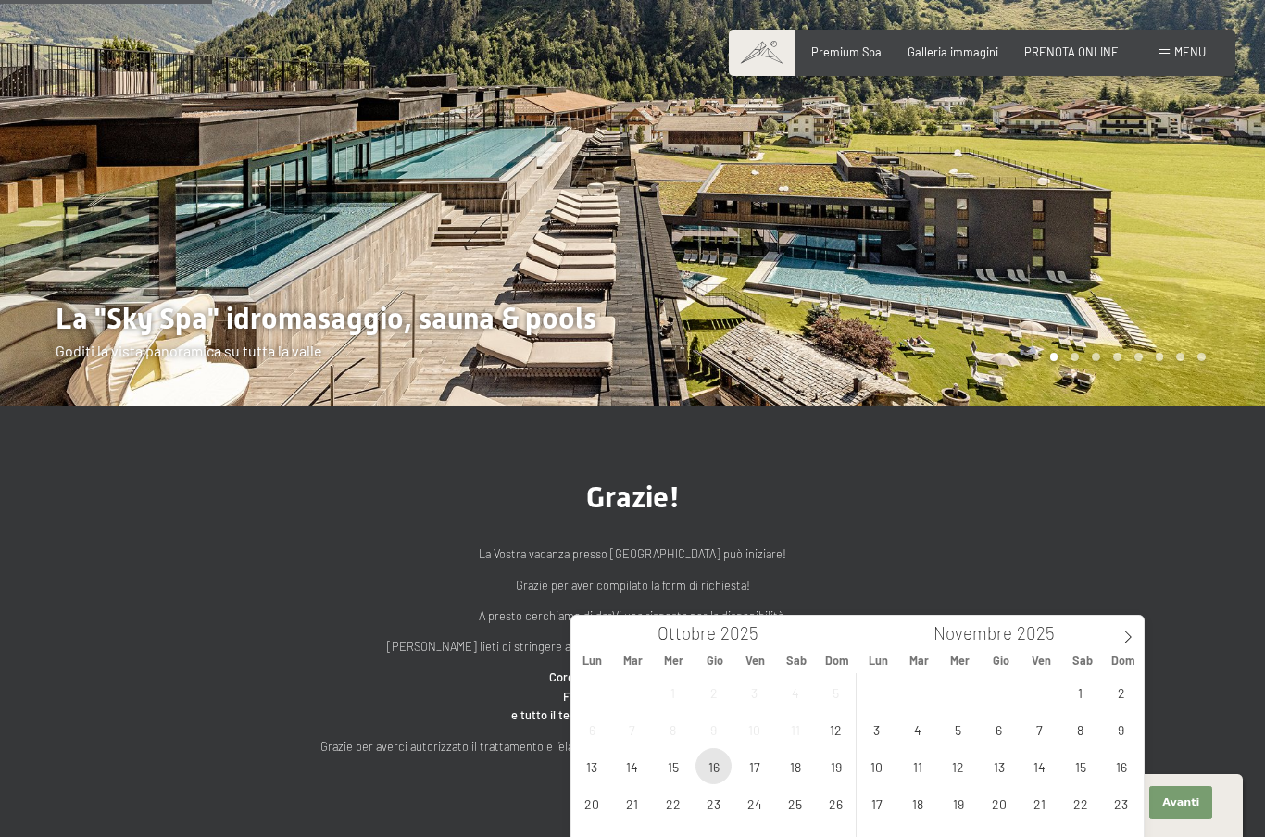
click at [712, 766] on span "16" at bounding box center [714, 766] width 36 height 36
click at [853, 767] on span "19" at bounding box center [836, 766] width 36 height 36
type input "Gio. 16/10/2025 - Dom. 19/10/2025"
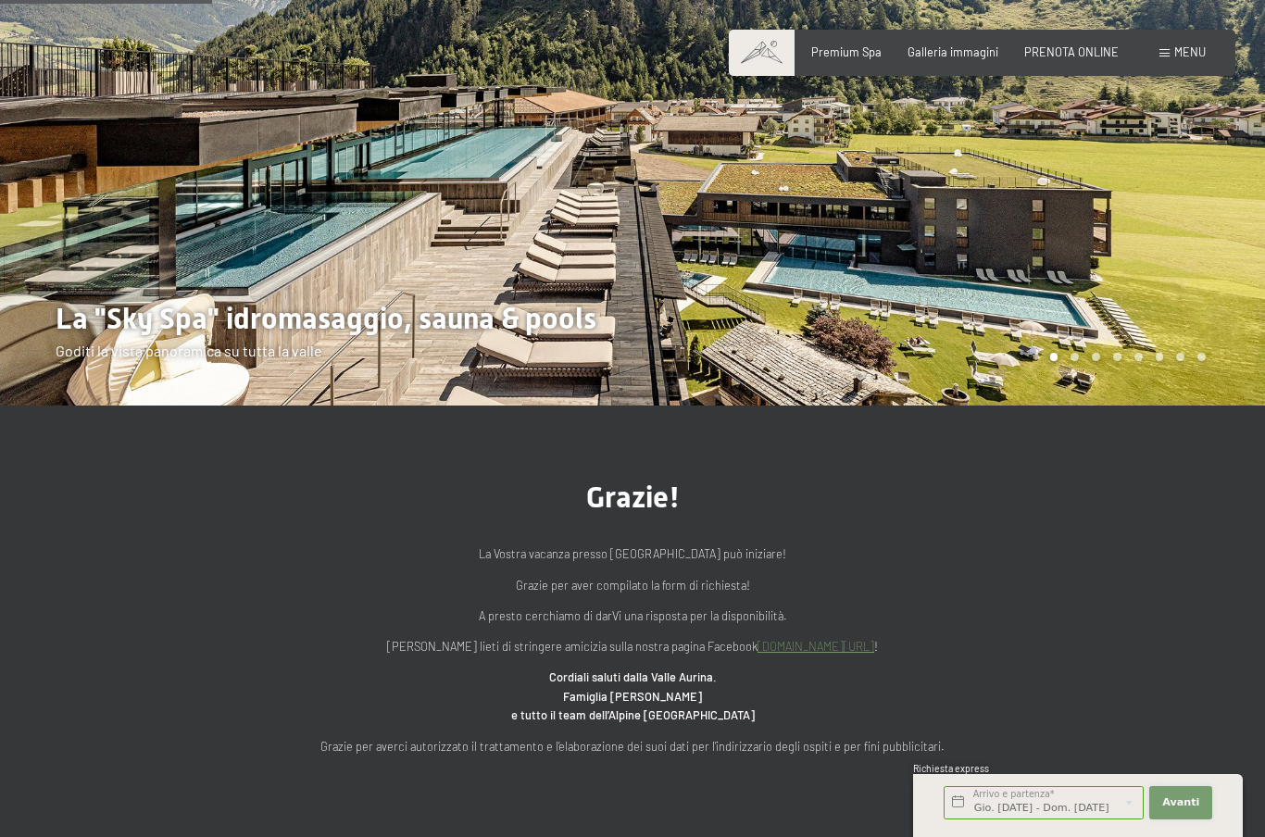
click at [1196, 820] on button "Avanti Nascondere i campi dell'indirizzo" at bounding box center [1181, 802] width 63 height 33
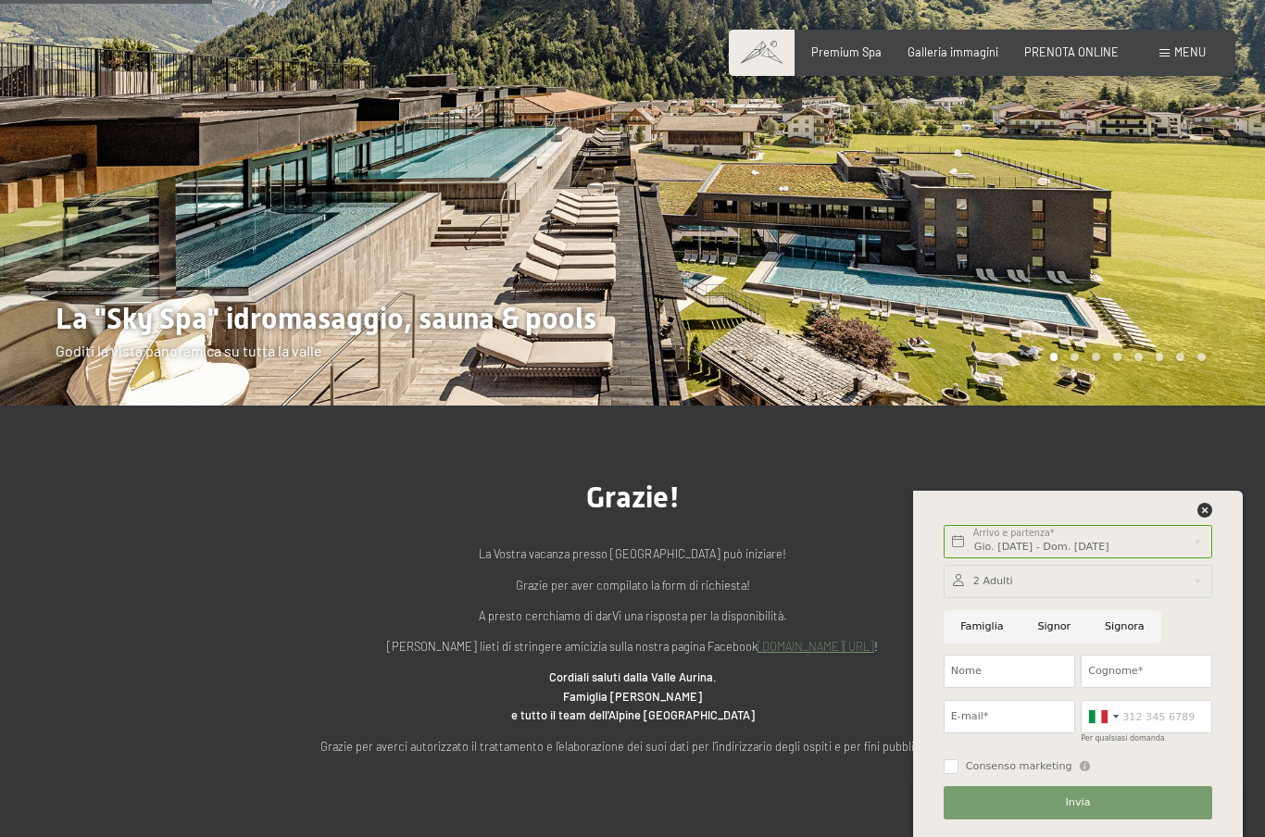
click at [1088, 598] on div at bounding box center [1078, 581] width 269 height 33
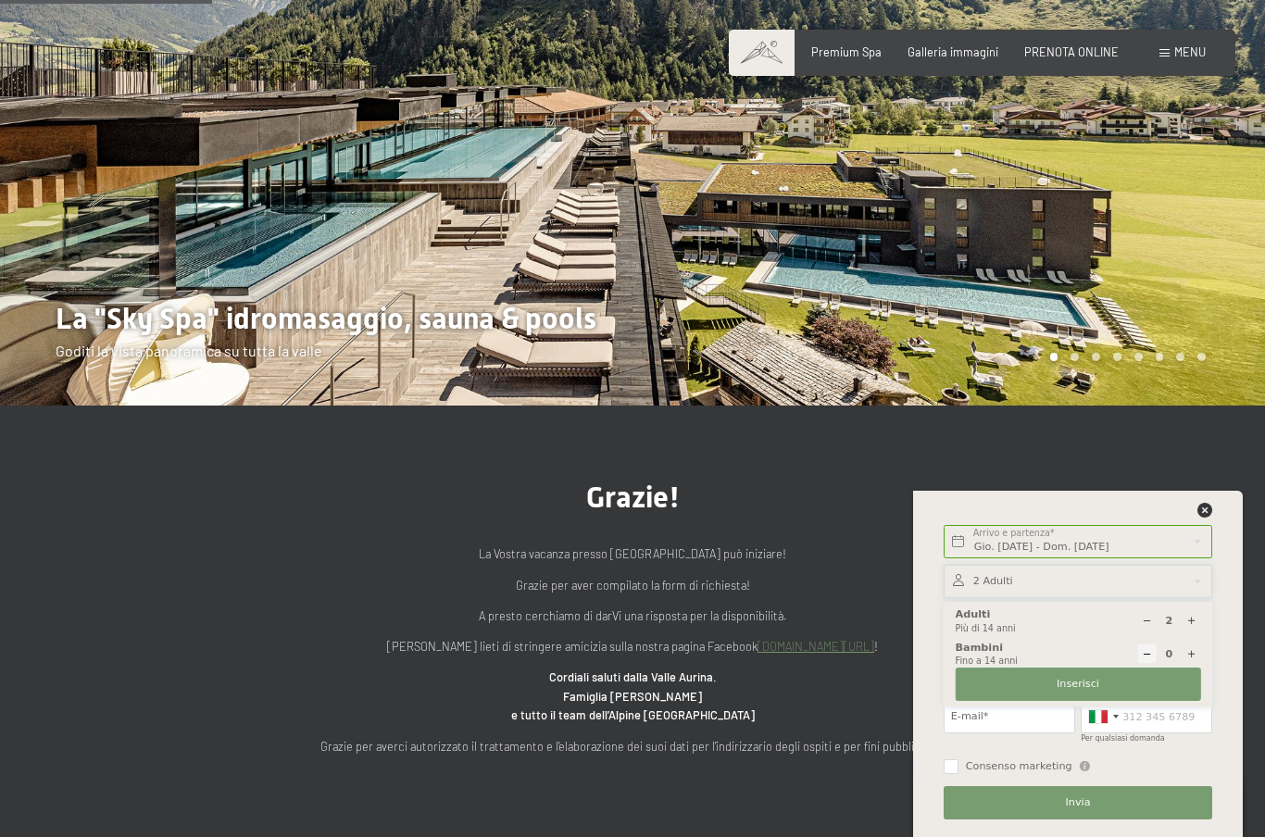
click at [1194, 663] on div at bounding box center [1191, 654] width 19 height 19
type input "1"
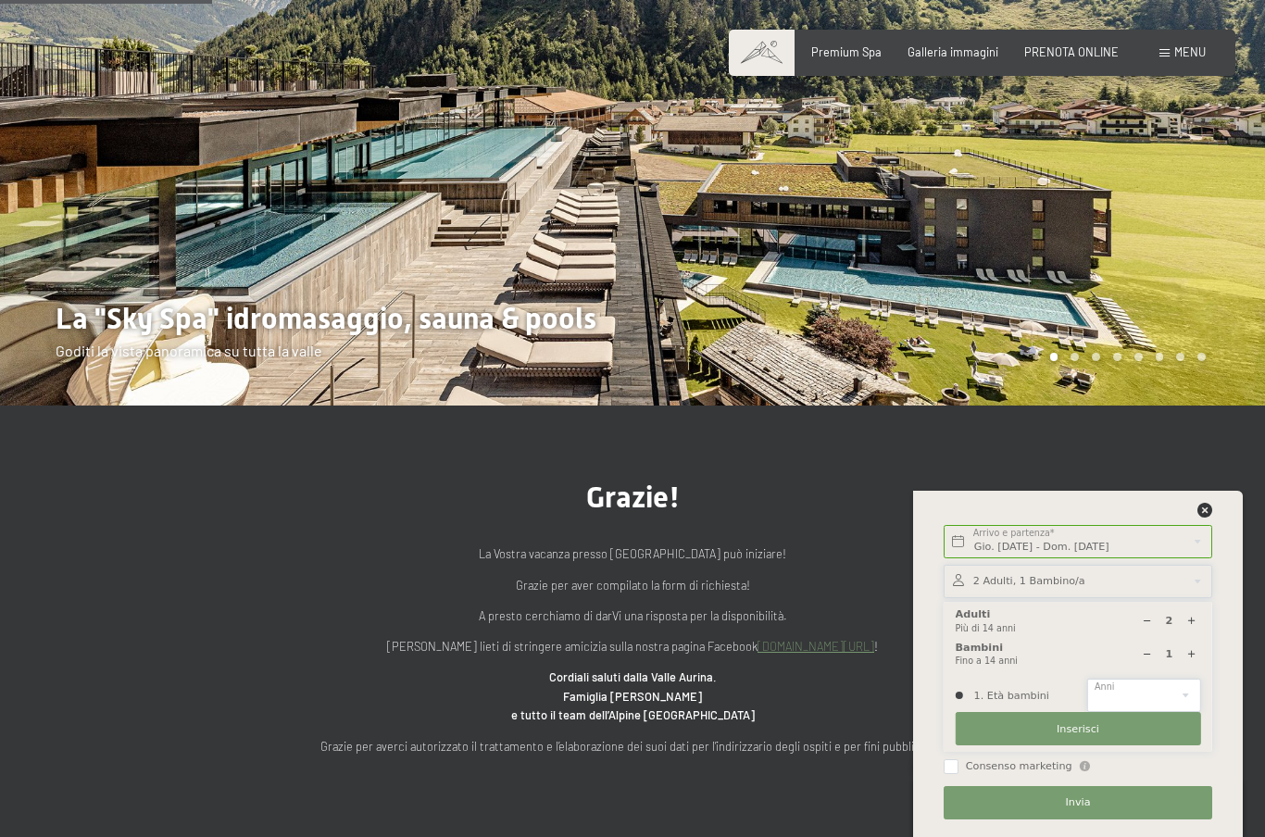
click at [1170, 712] on select "0 1 2 3 4 5 6 7 8 9 10 11 12 13 14" at bounding box center [1144, 695] width 113 height 33
select select "9"
click at [1130, 746] on button "Inserisci" at bounding box center [1078, 728] width 245 height 33
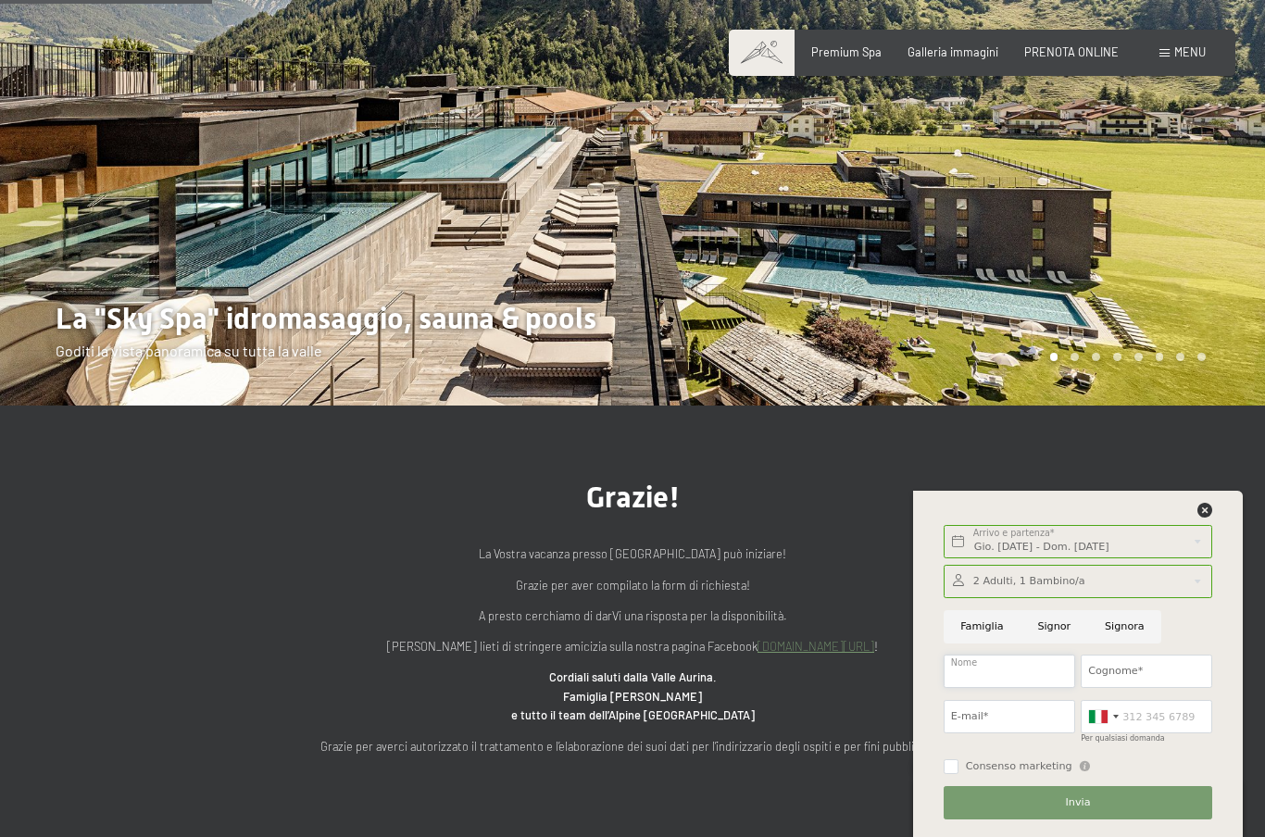
click at [1023, 688] on input "Nome" at bounding box center [1010, 671] width 132 height 33
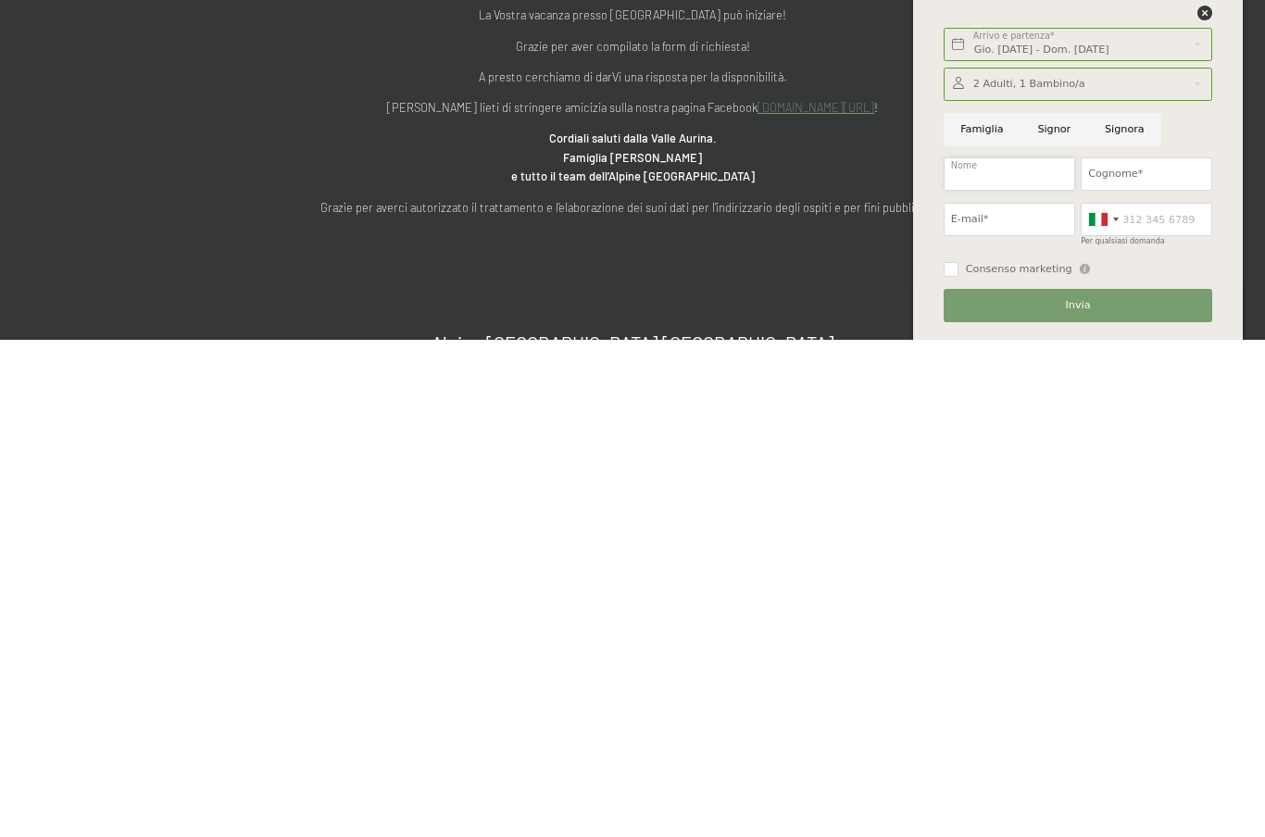
type input "Alex"
type input "Pigozzi"
type input "dr_zoloft@hotmail.it"
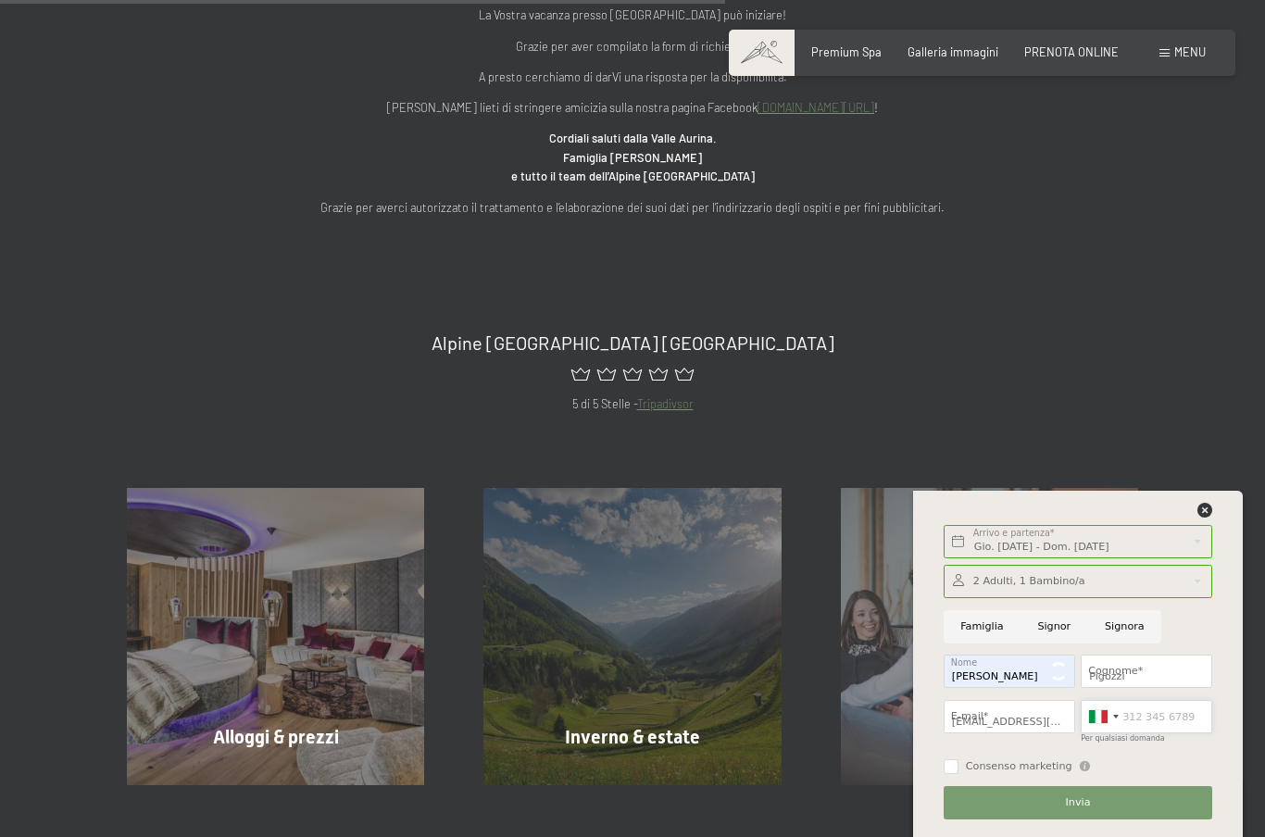
type input "3929477013"
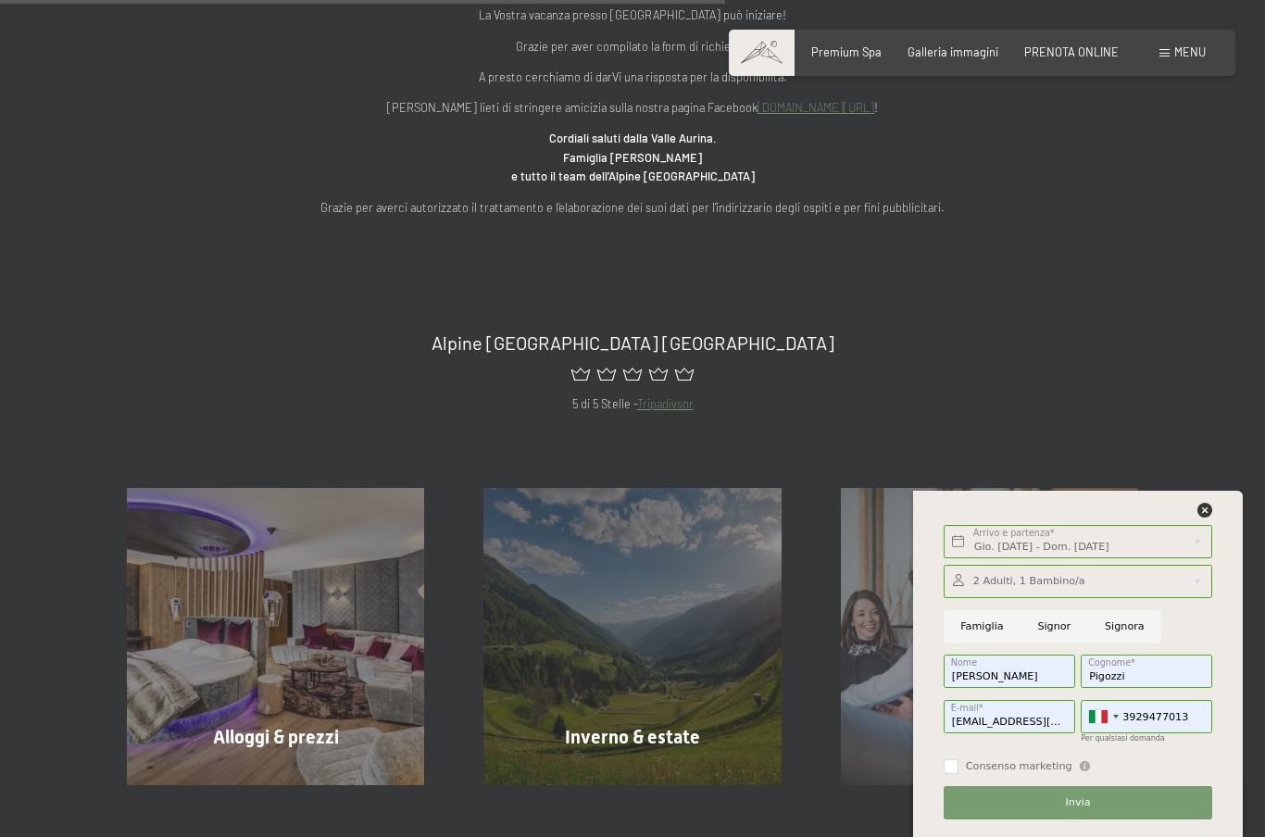
click at [1114, 820] on button "Invia" at bounding box center [1078, 802] width 269 height 33
